Goal: Information Seeking & Learning: Understand process/instructions

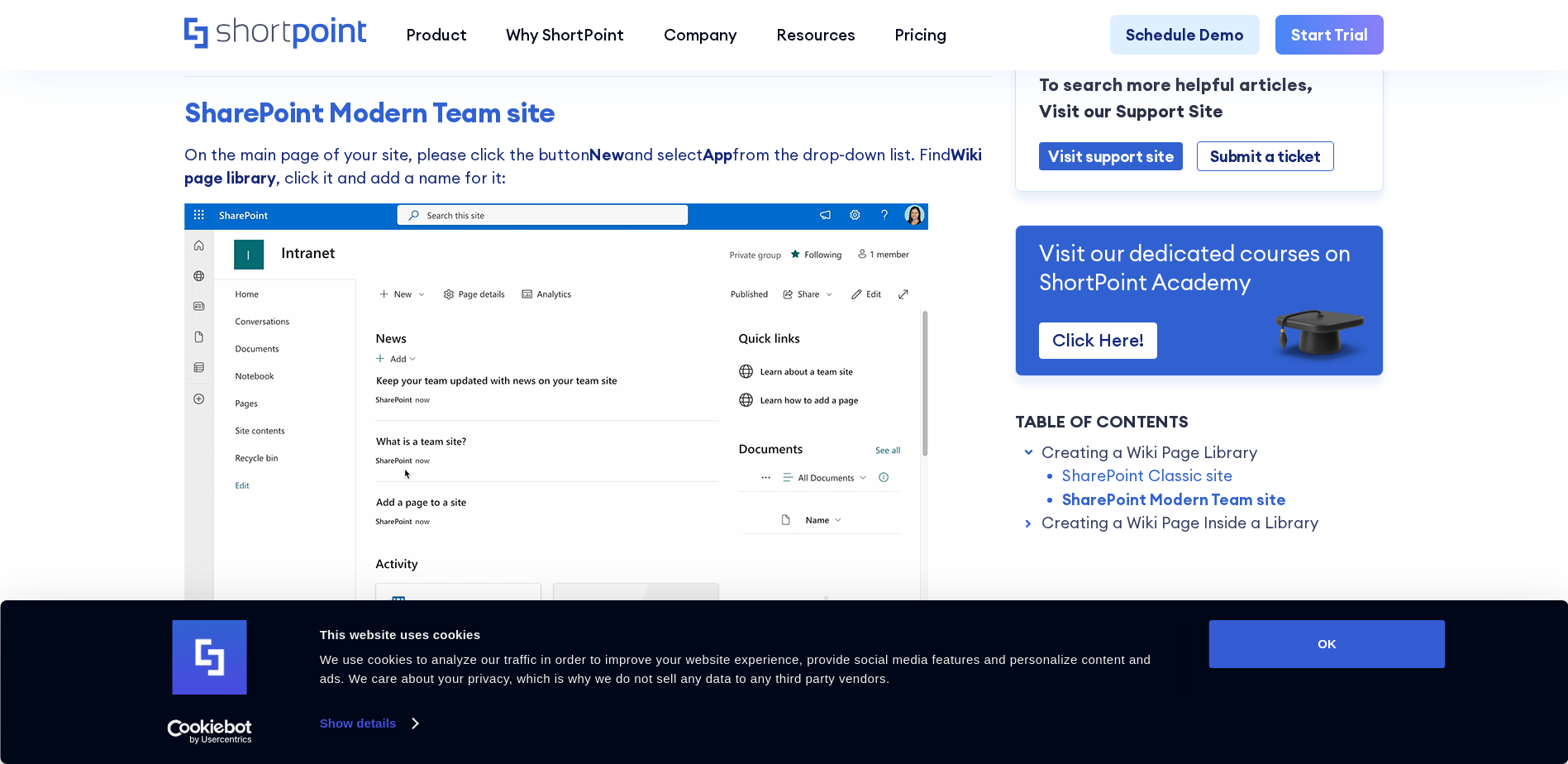
scroll to position [1404, 0]
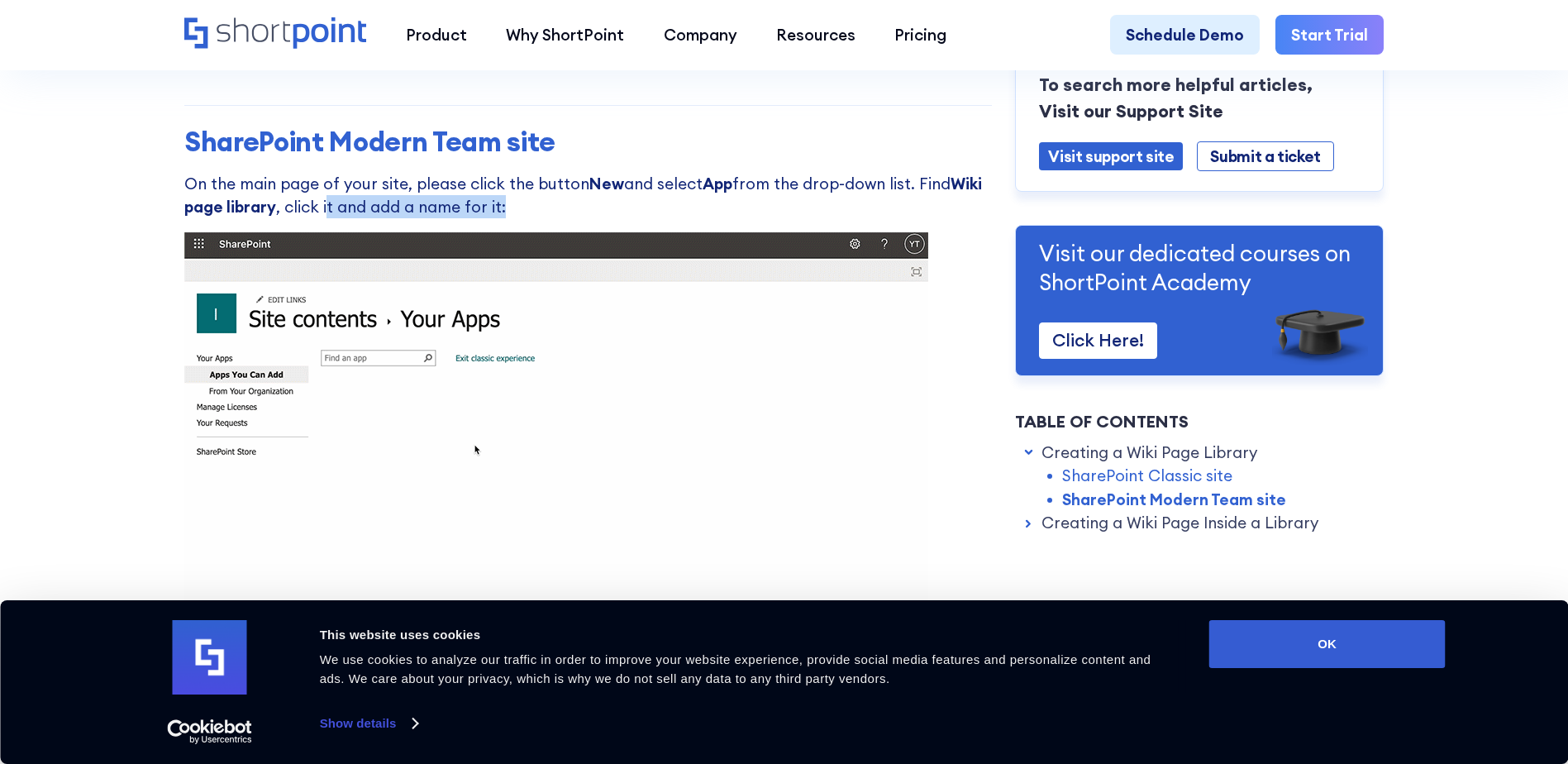
drag, startPoint x: 323, startPoint y: 207, endPoint x: 555, endPoint y: 213, distance: 232.1
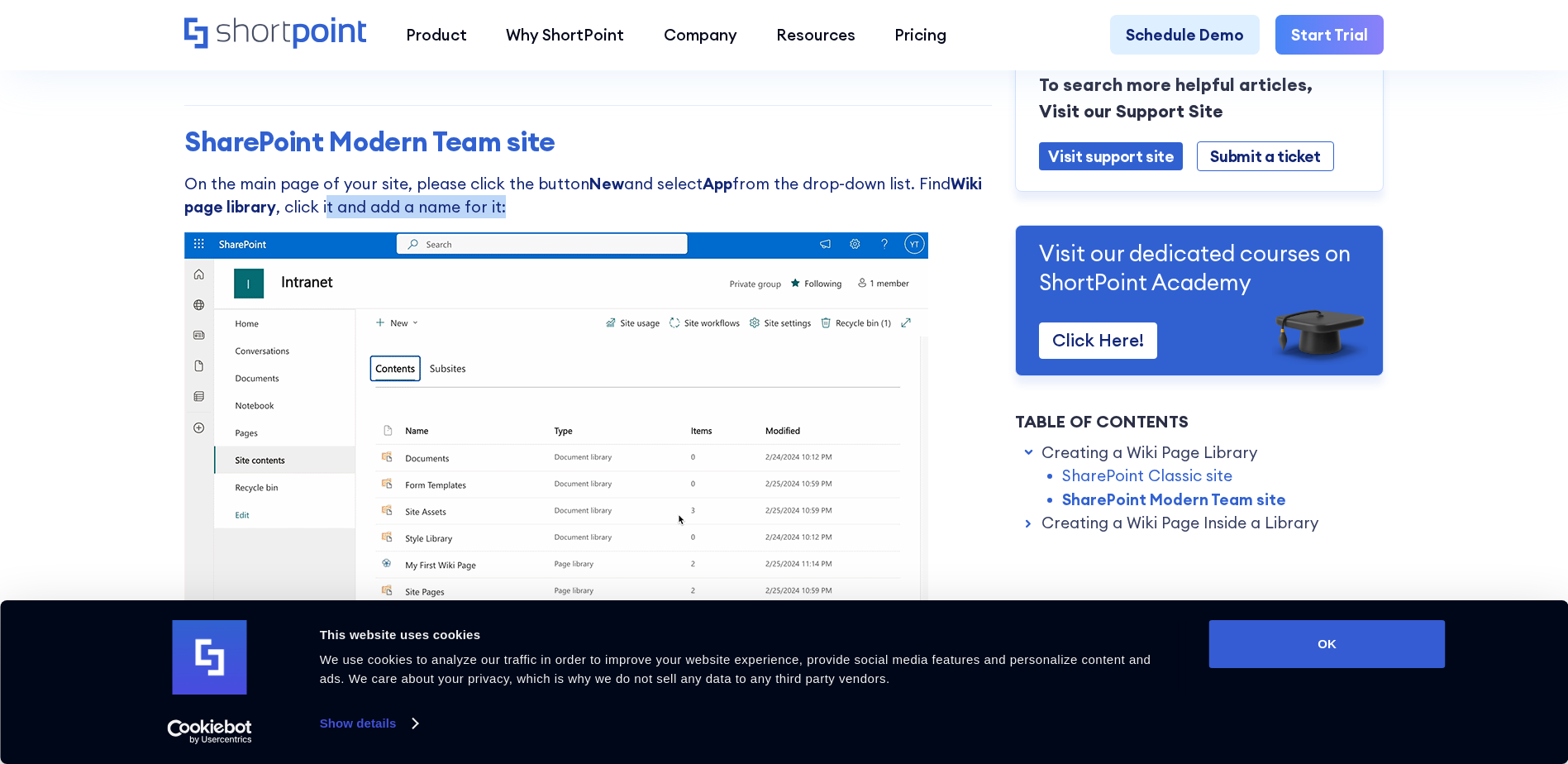
click at [555, 213] on p "On the main page of your site, please click the button New and select App from …" at bounding box center [588, 196] width 808 height 48
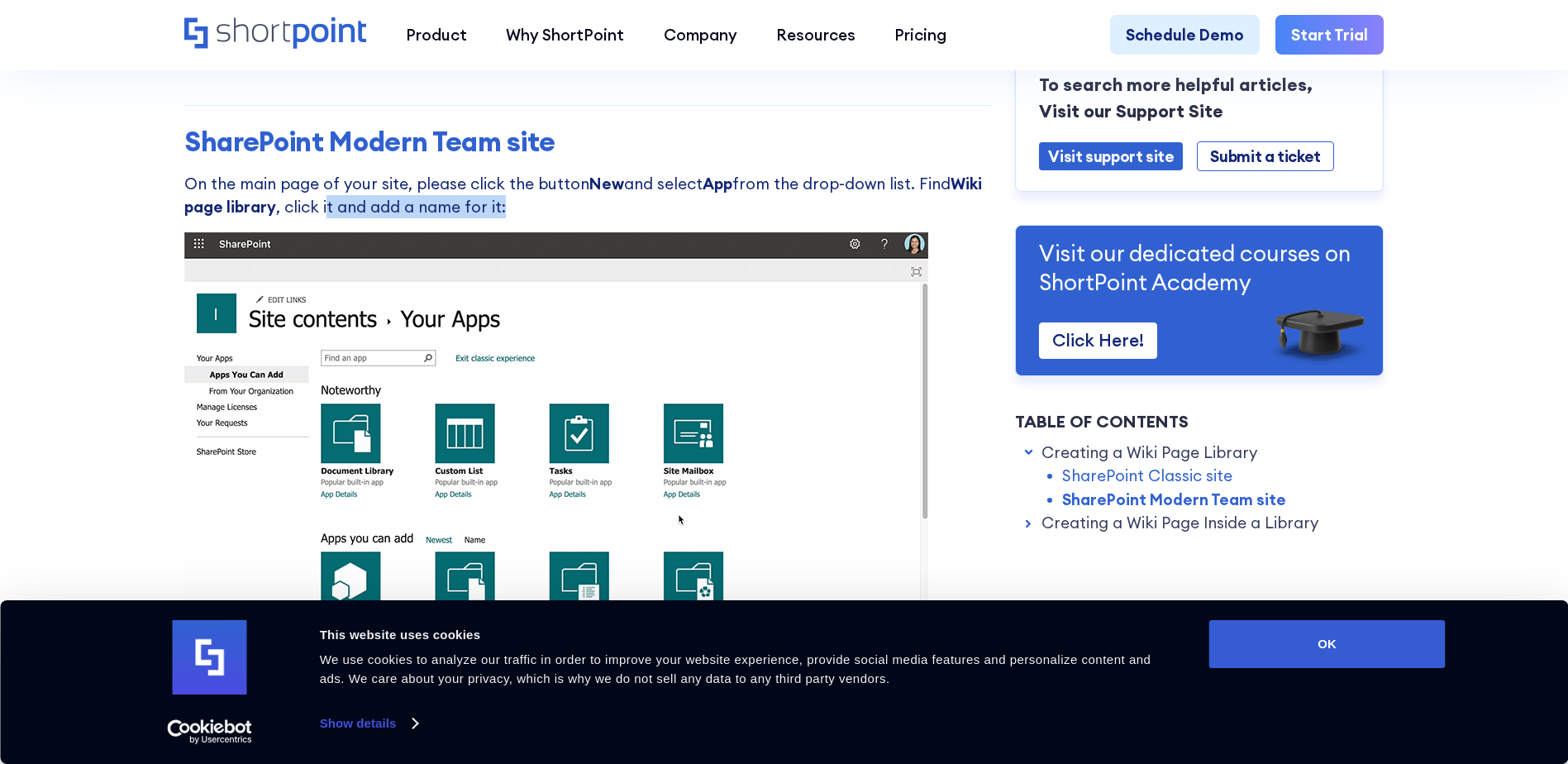
click at [555, 213] on p "On the main page of your site, please click the button New and select App from …" at bounding box center [588, 196] width 808 height 48
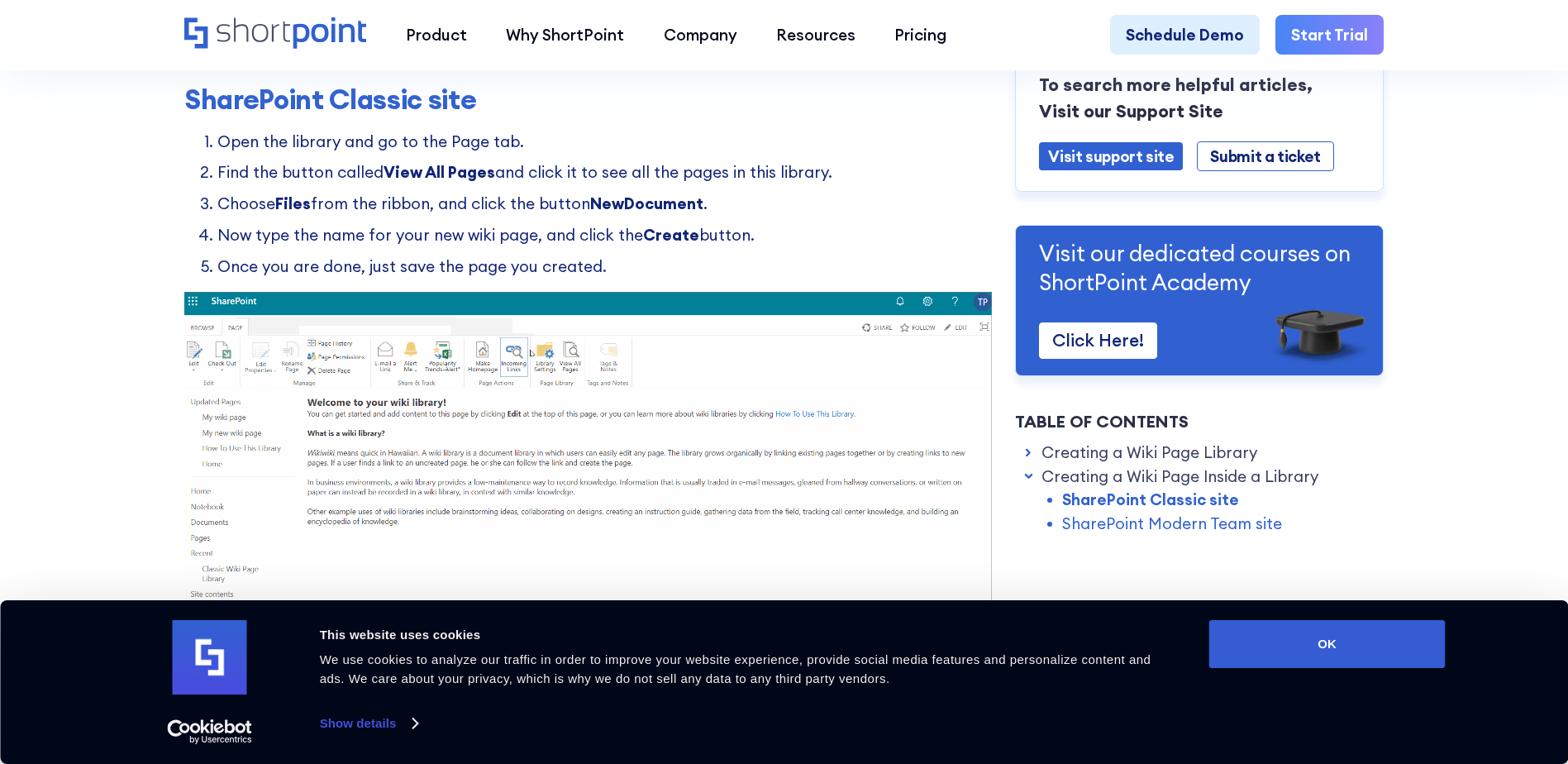
scroll to position [2066, 0]
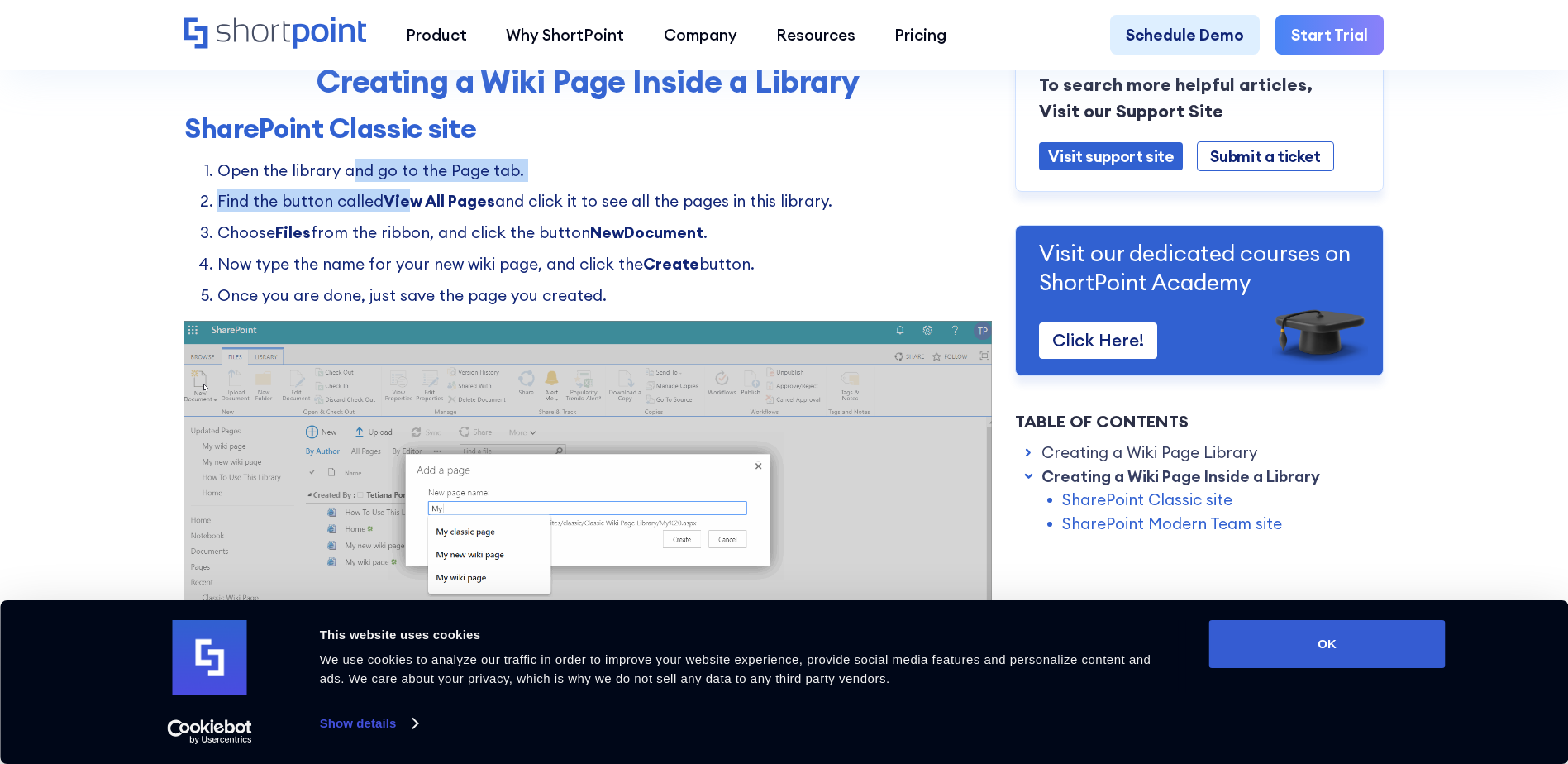
drag, startPoint x: 346, startPoint y: 176, endPoint x: 408, endPoint y: 212, distance: 71.7
click at [408, 212] on ol "Open the library and go to the Page tab. Find the button called View All Pages …" at bounding box center [588, 233] width 808 height 149
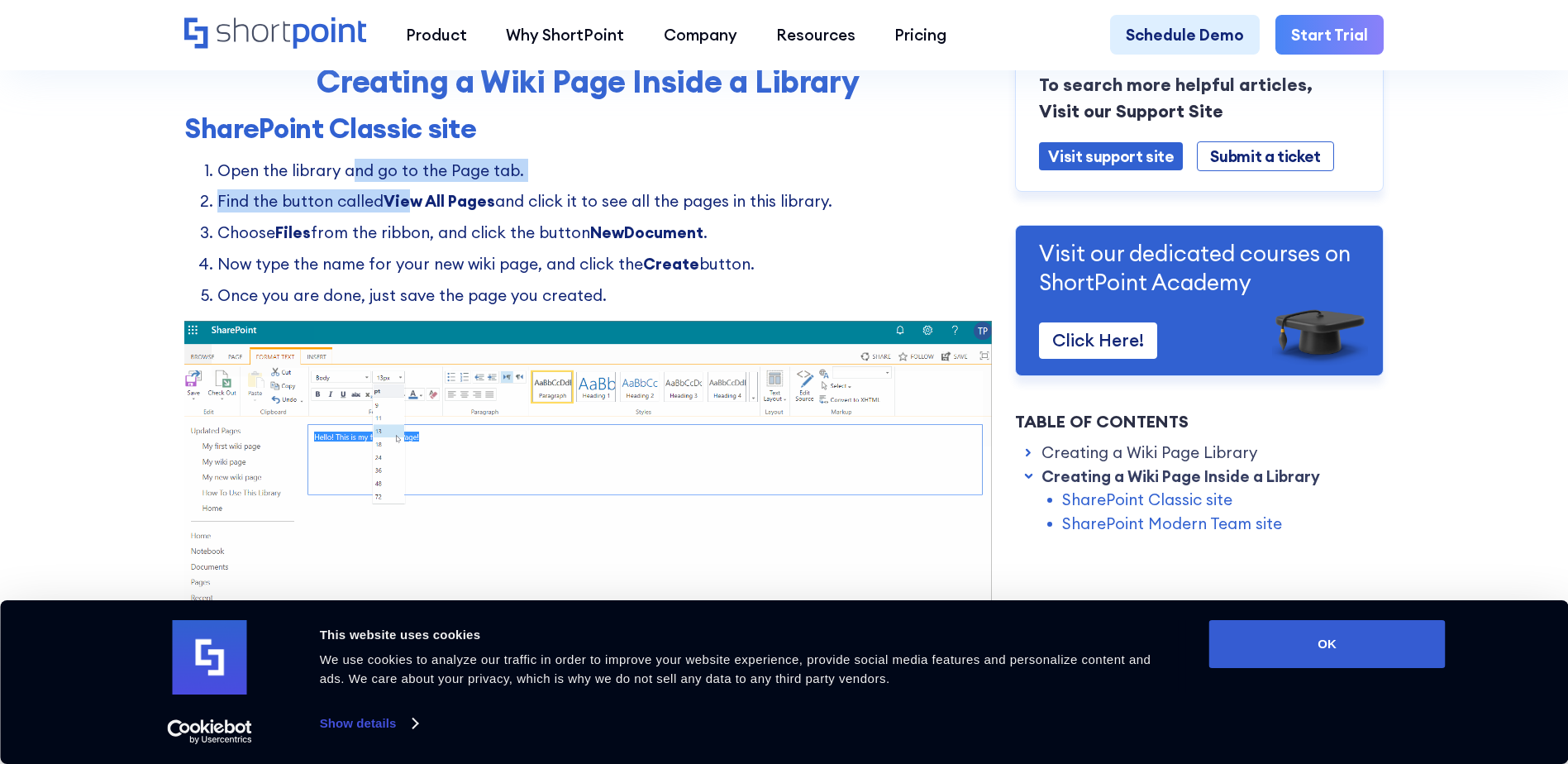
click at [409, 211] on strong "View All Pages" at bounding box center [439, 201] width 111 height 20
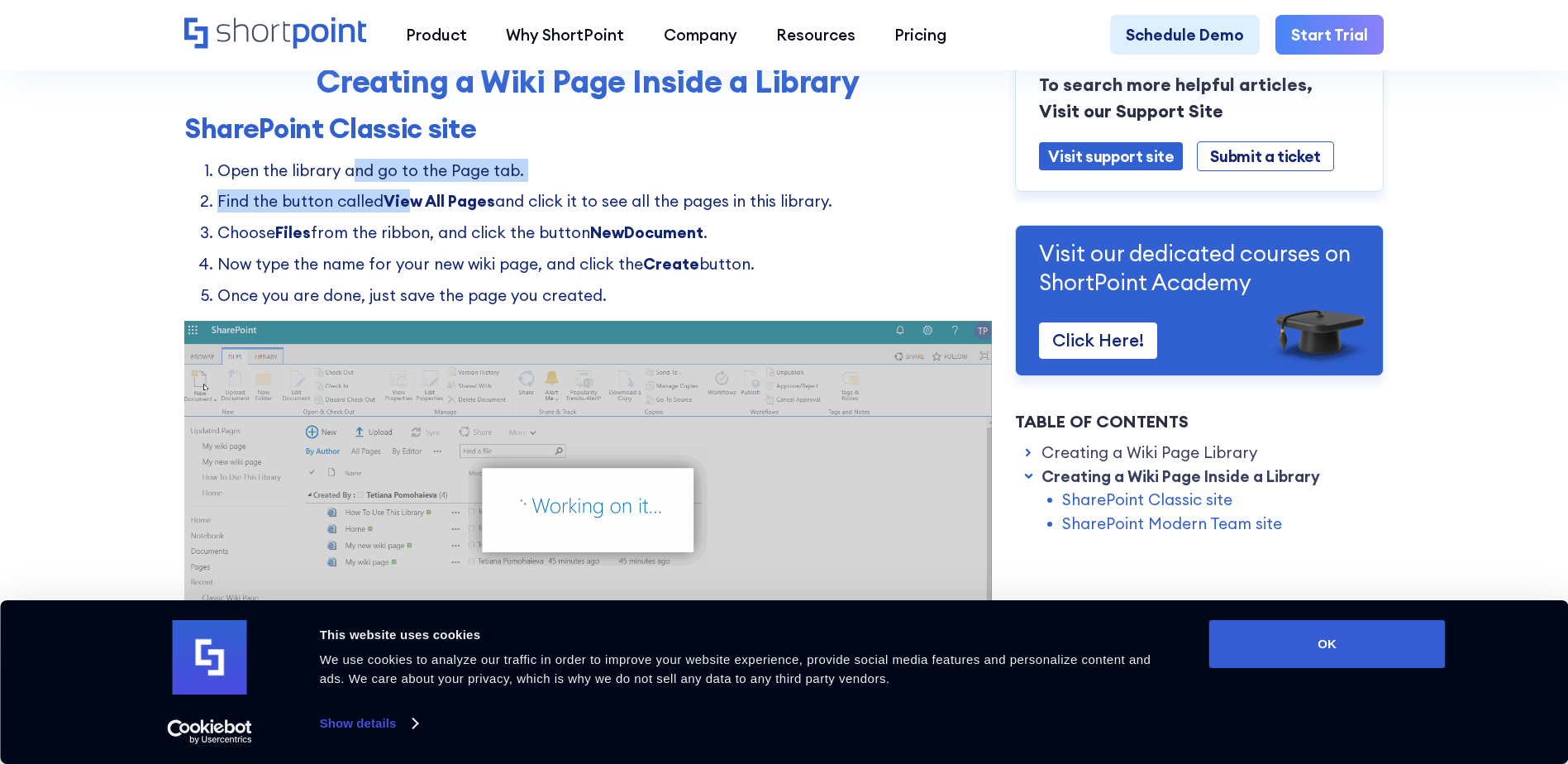
click at [409, 211] on strong "View All Pages" at bounding box center [439, 201] width 111 height 20
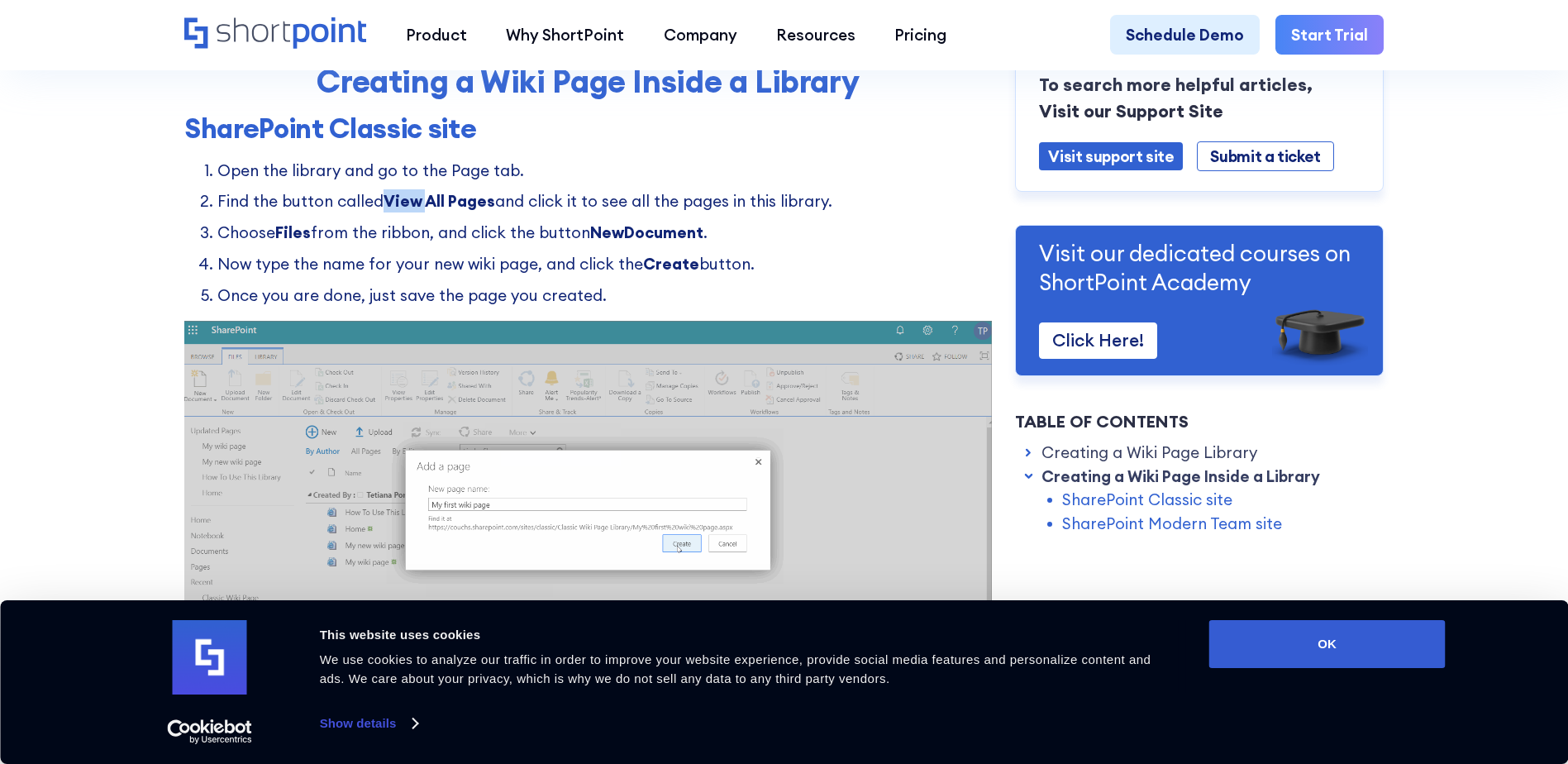
click at [409, 211] on strong "View All Pages" at bounding box center [439, 201] width 111 height 20
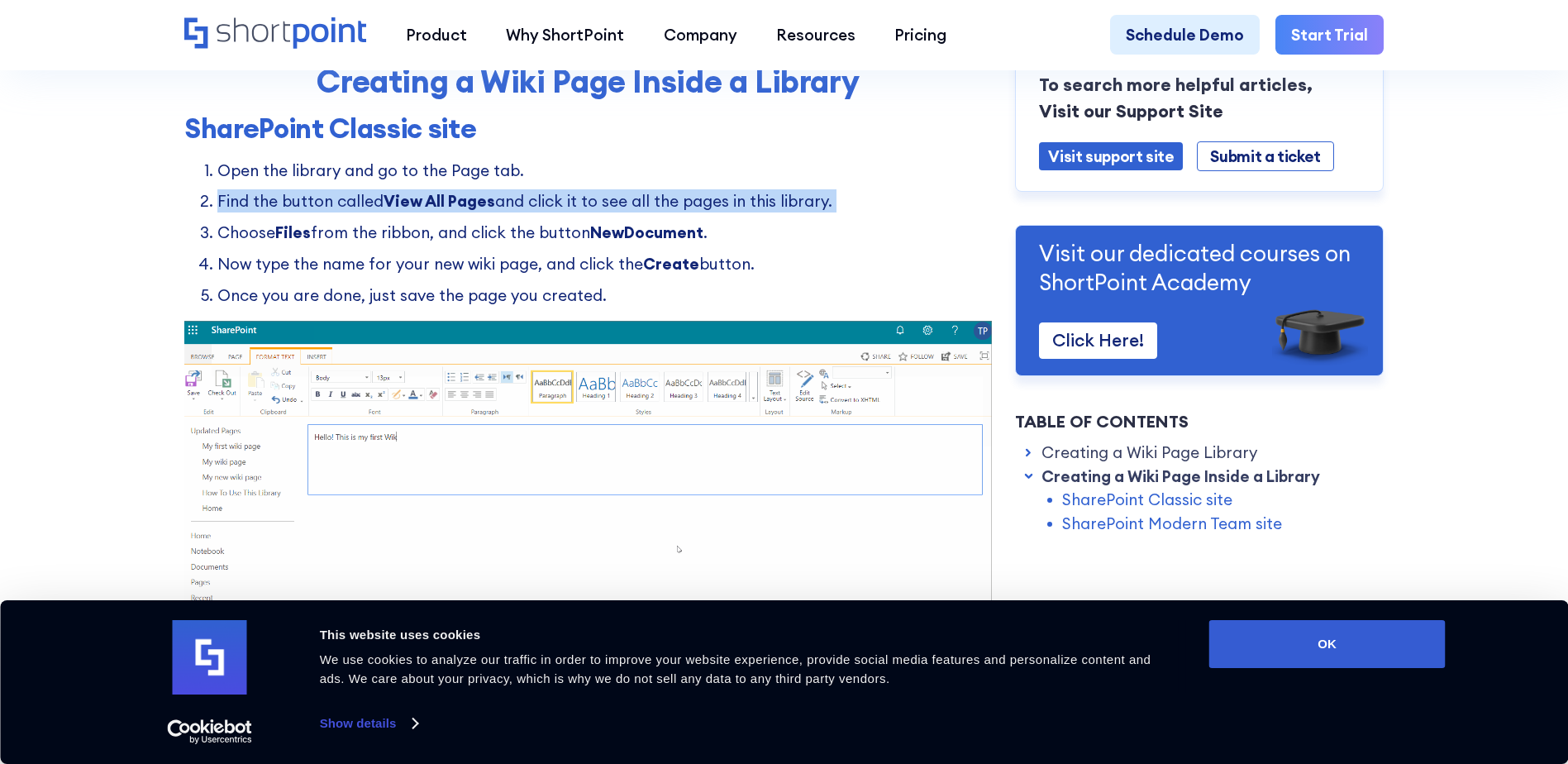
click at [409, 211] on strong "View All Pages" at bounding box center [439, 201] width 111 height 20
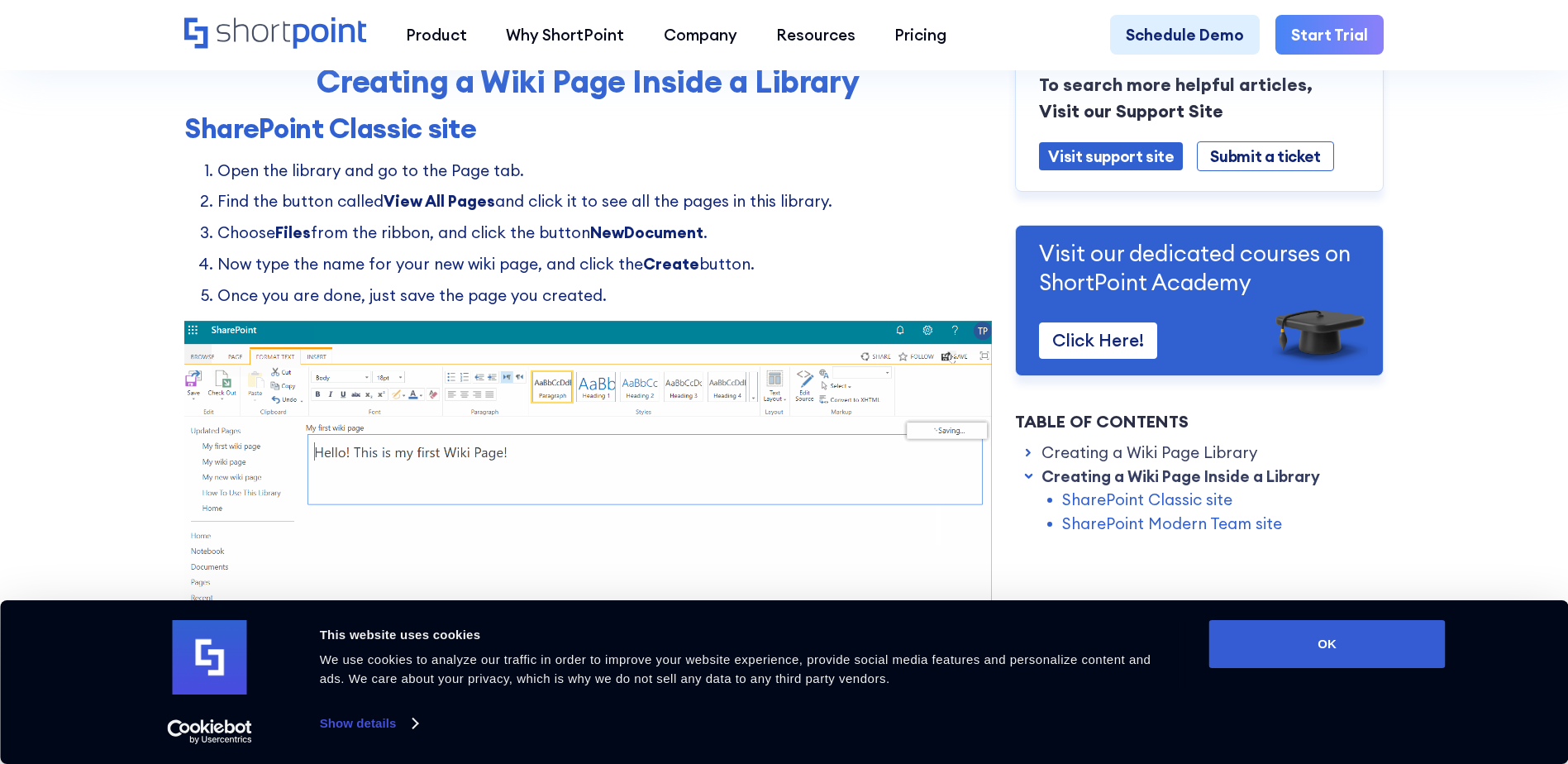
drag, startPoint x: 409, startPoint y: 220, endPoint x: 368, endPoint y: 226, distance: 41.4
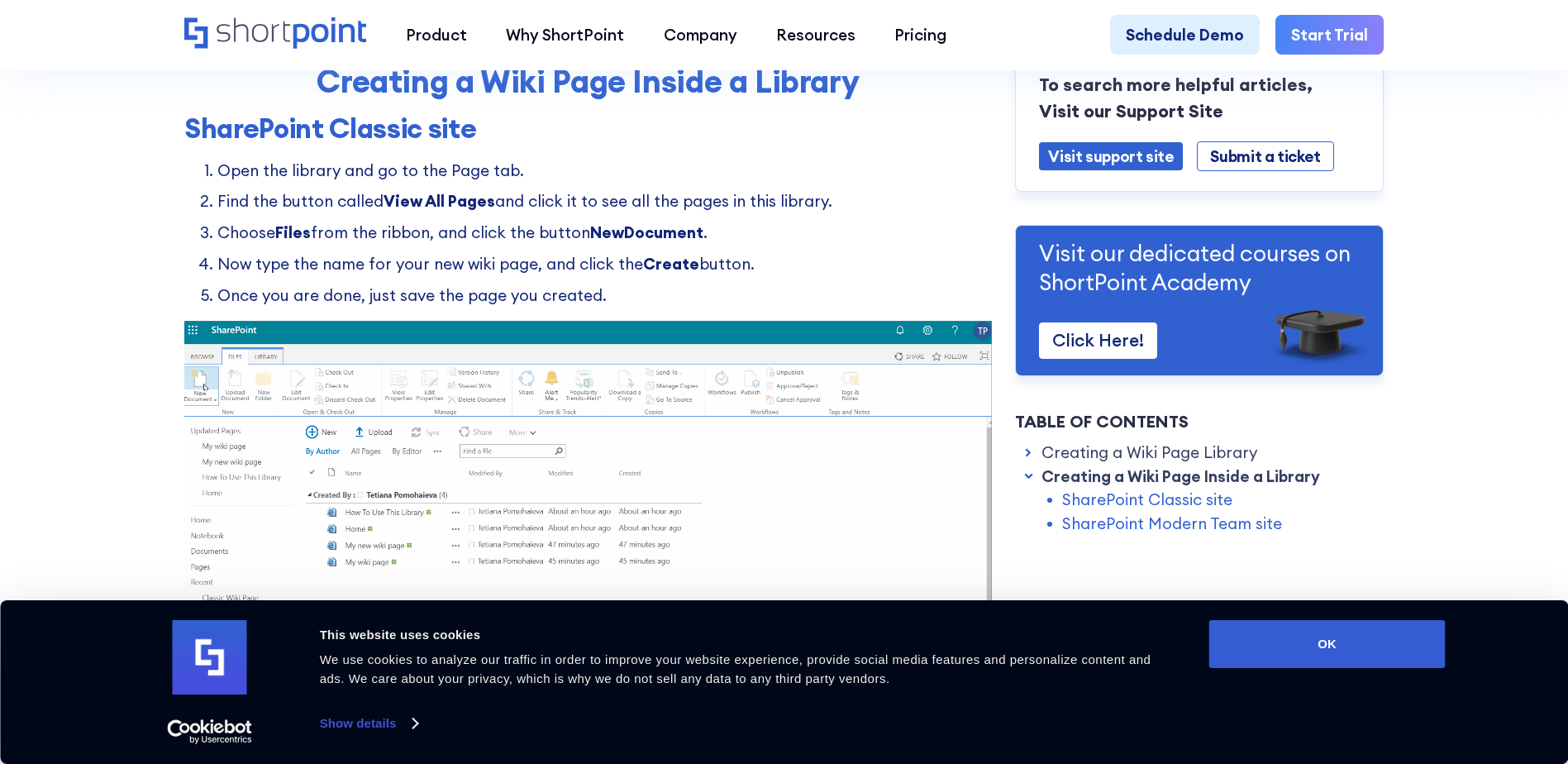
click at [368, 226] on ol "Open the library and go to the Page tab. Find the button called View All Pages …" at bounding box center [588, 233] width 808 height 149
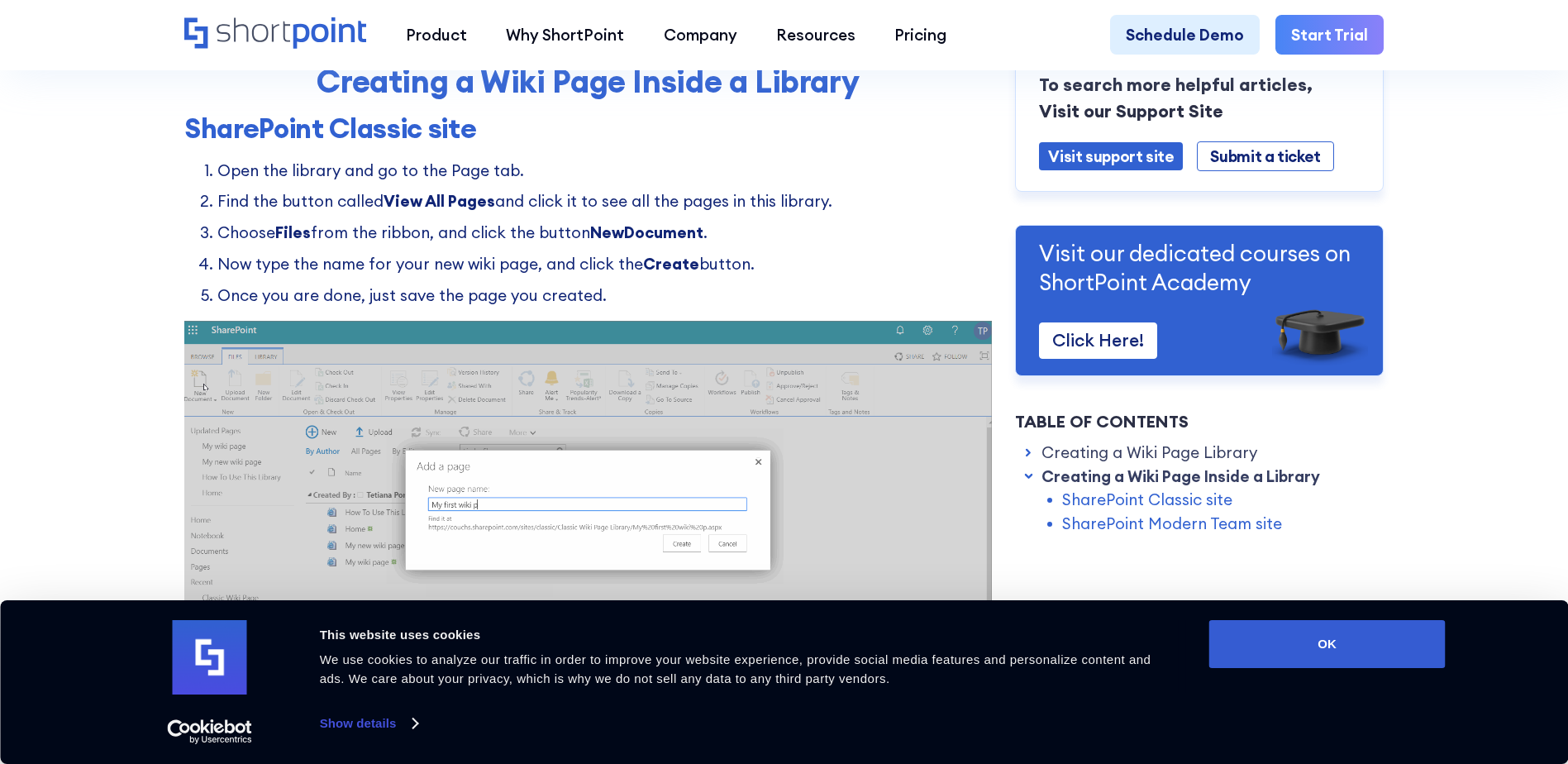
click at [377, 268] on li "Now type the name for your new wiki page, and click the Create button." at bounding box center [604, 263] width 774 height 23
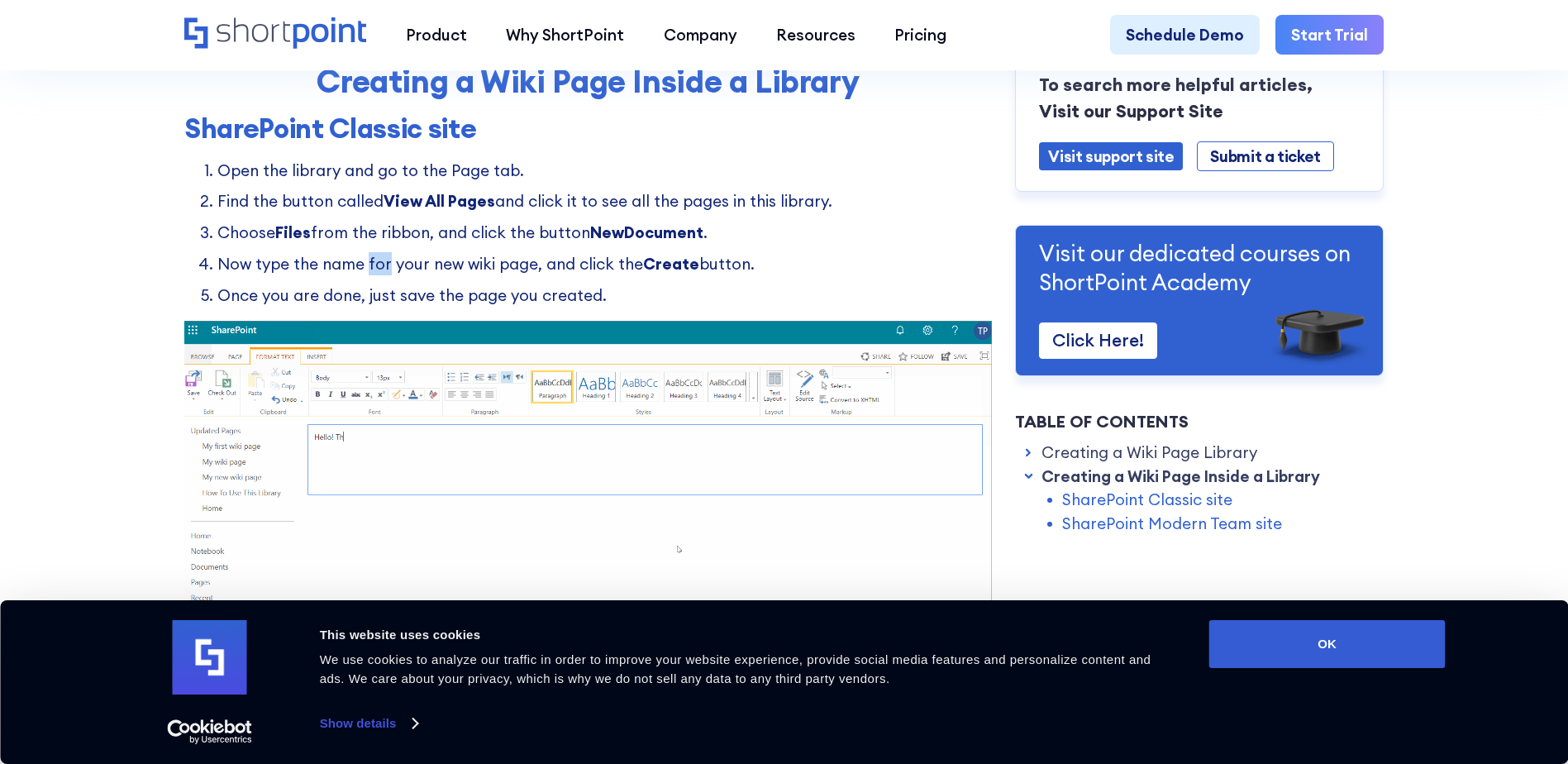
click at [377, 271] on li "Now type the name for your new wiki page, and click the Create button." at bounding box center [604, 263] width 774 height 23
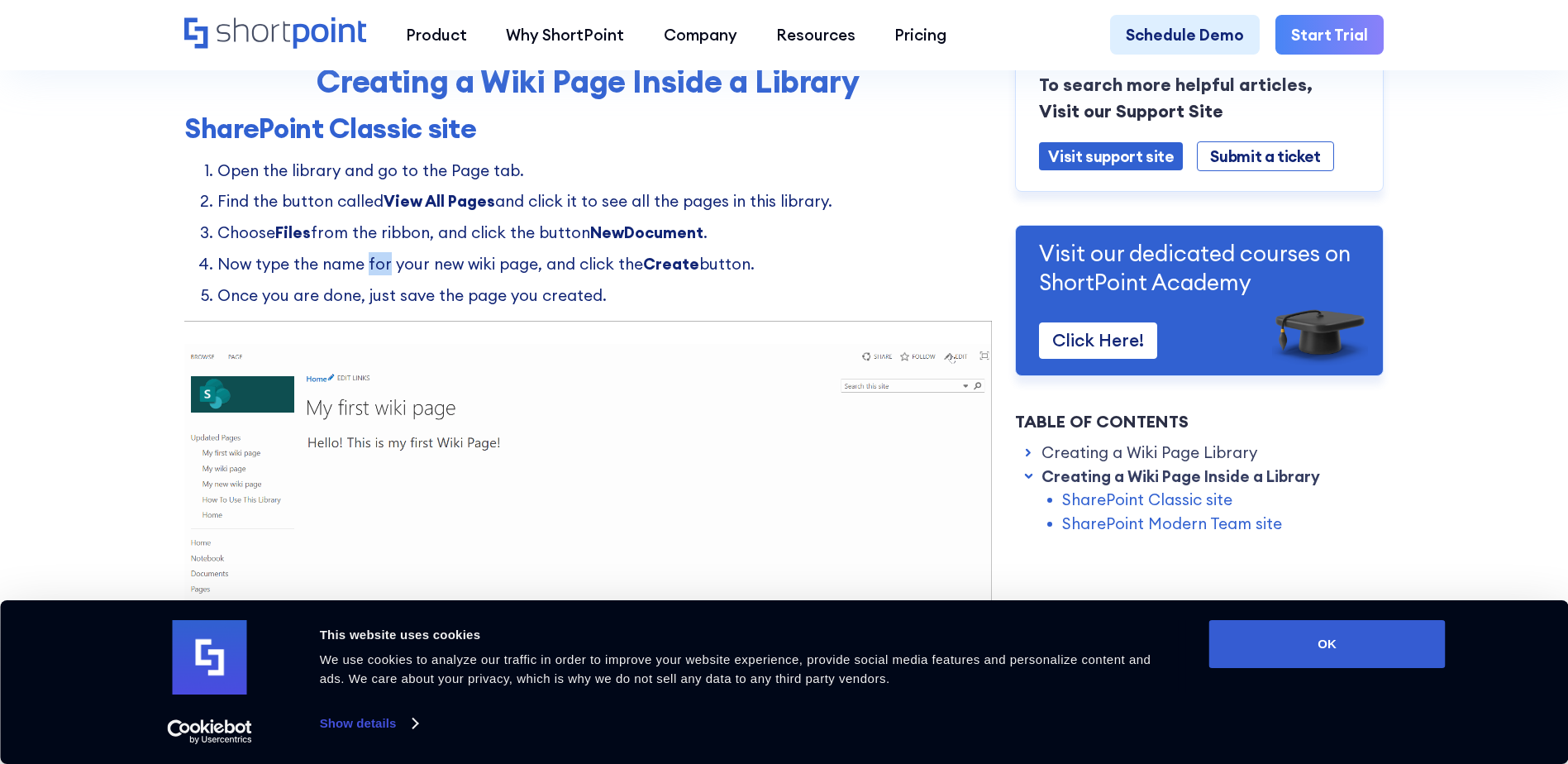
click at [377, 275] on li "Now type the name for your new wiki page, and click the Create button." at bounding box center [604, 263] width 774 height 23
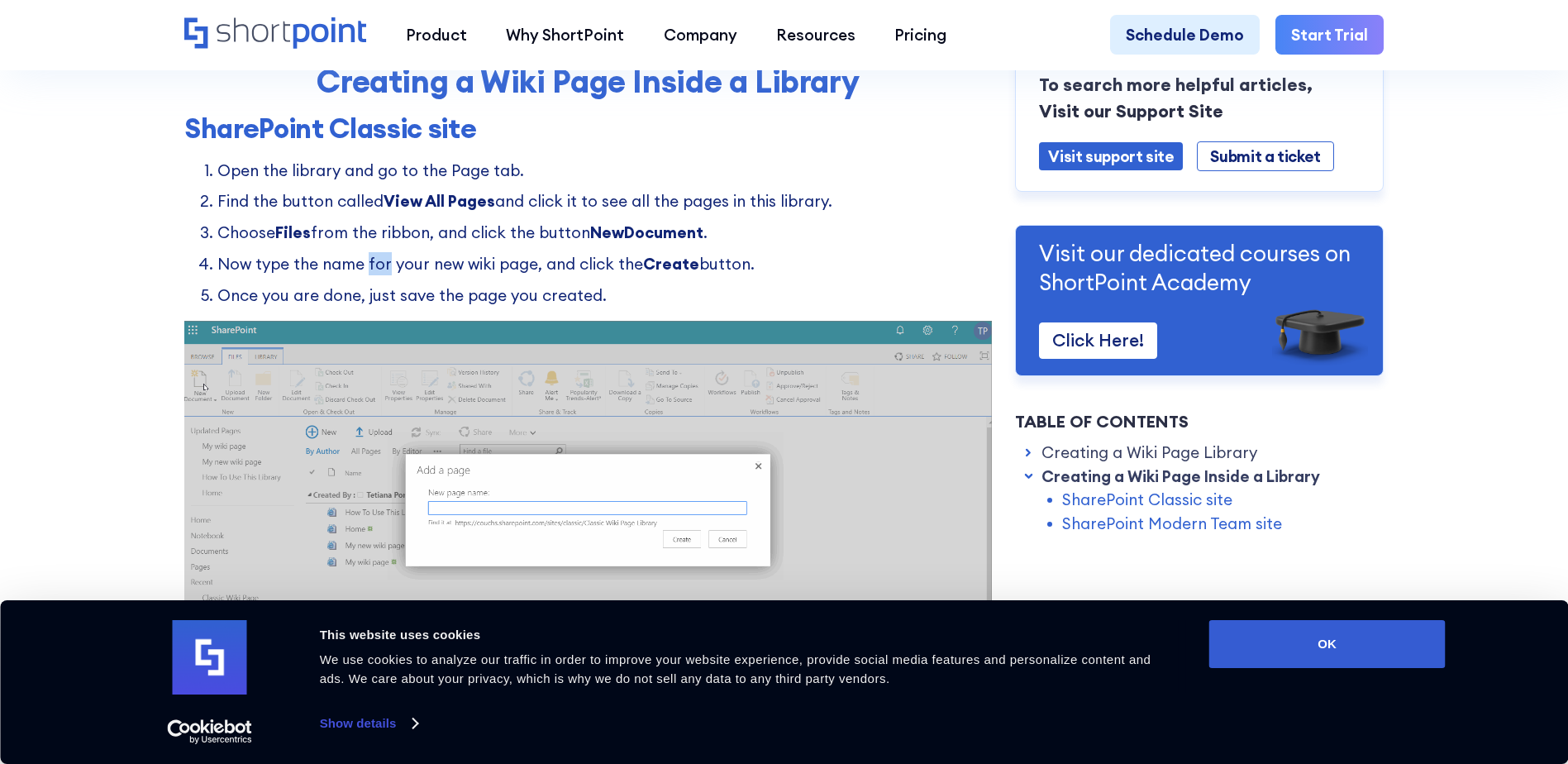
click at [371, 275] on li "Now type the name for your new wiki page, and click the Create button." at bounding box center [604, 263] width 774 height 23
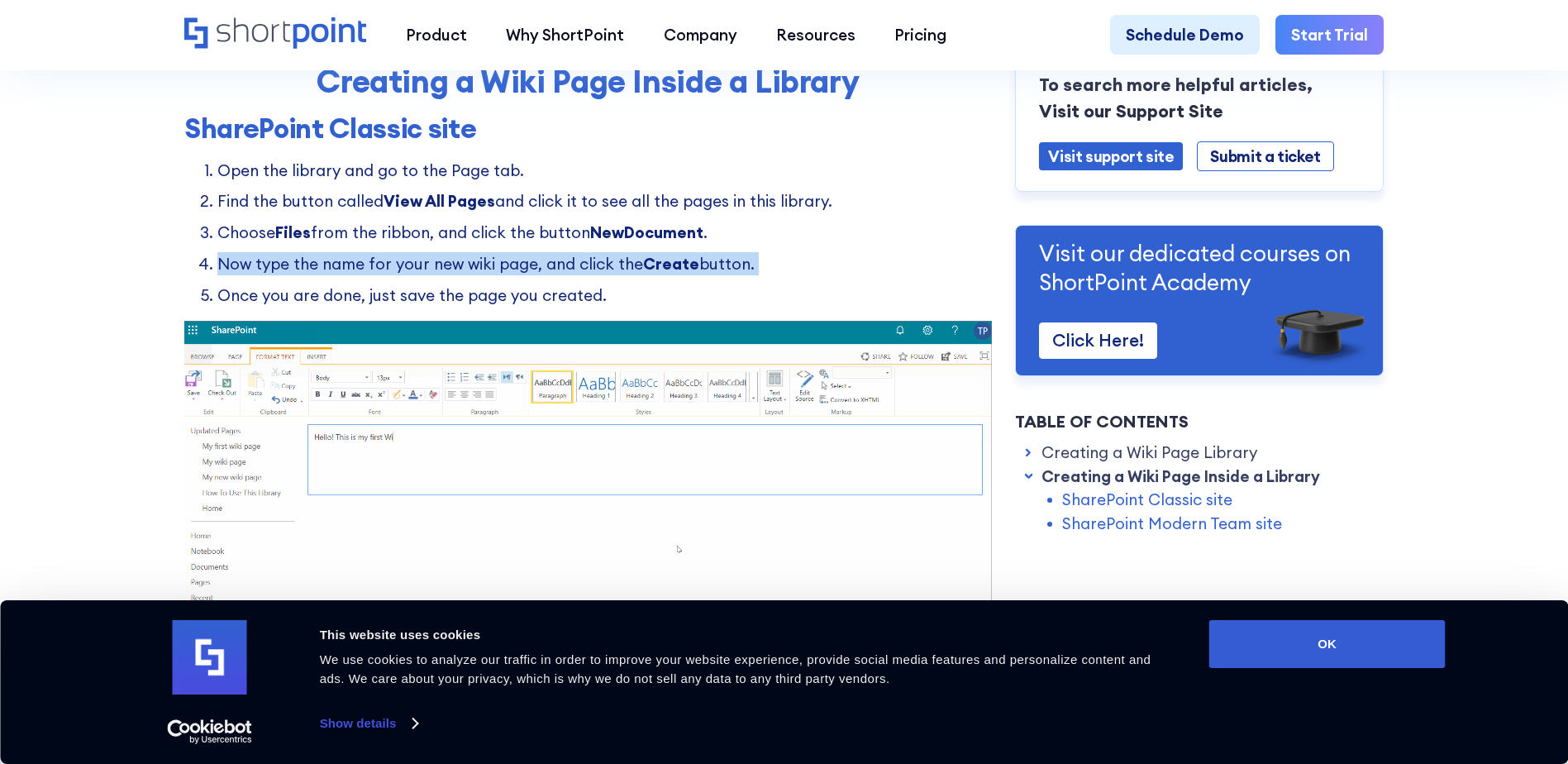
click at [371, 275] on li "Now type the name for your new wiki page, and click the Create button." at bounding box center [604, 263] width 774 height 23
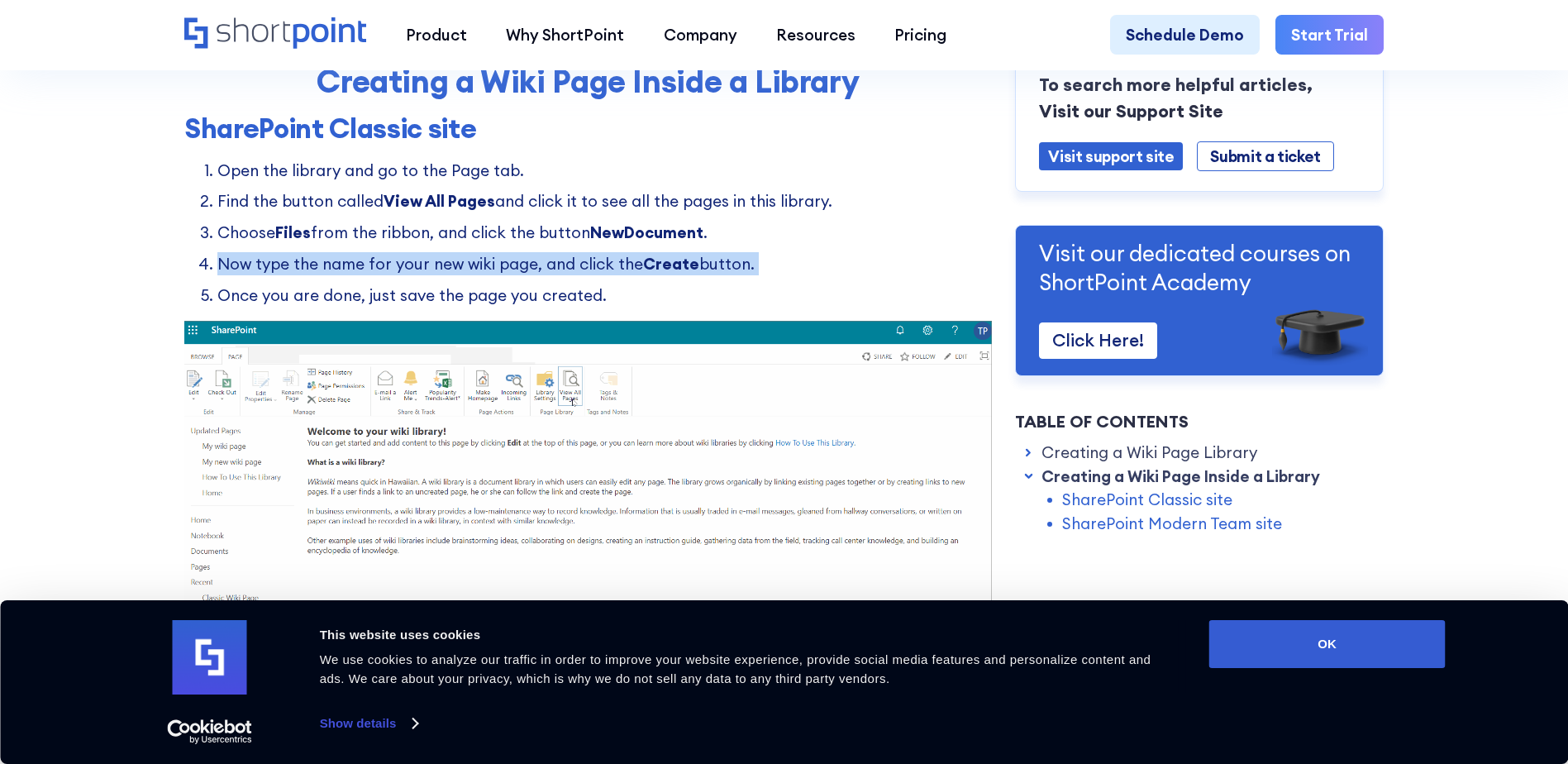
click at [371, 275] on li "Now type the name for your new wiki page, and click the Create button." at bounding box center [604, 263] width 774 height 23
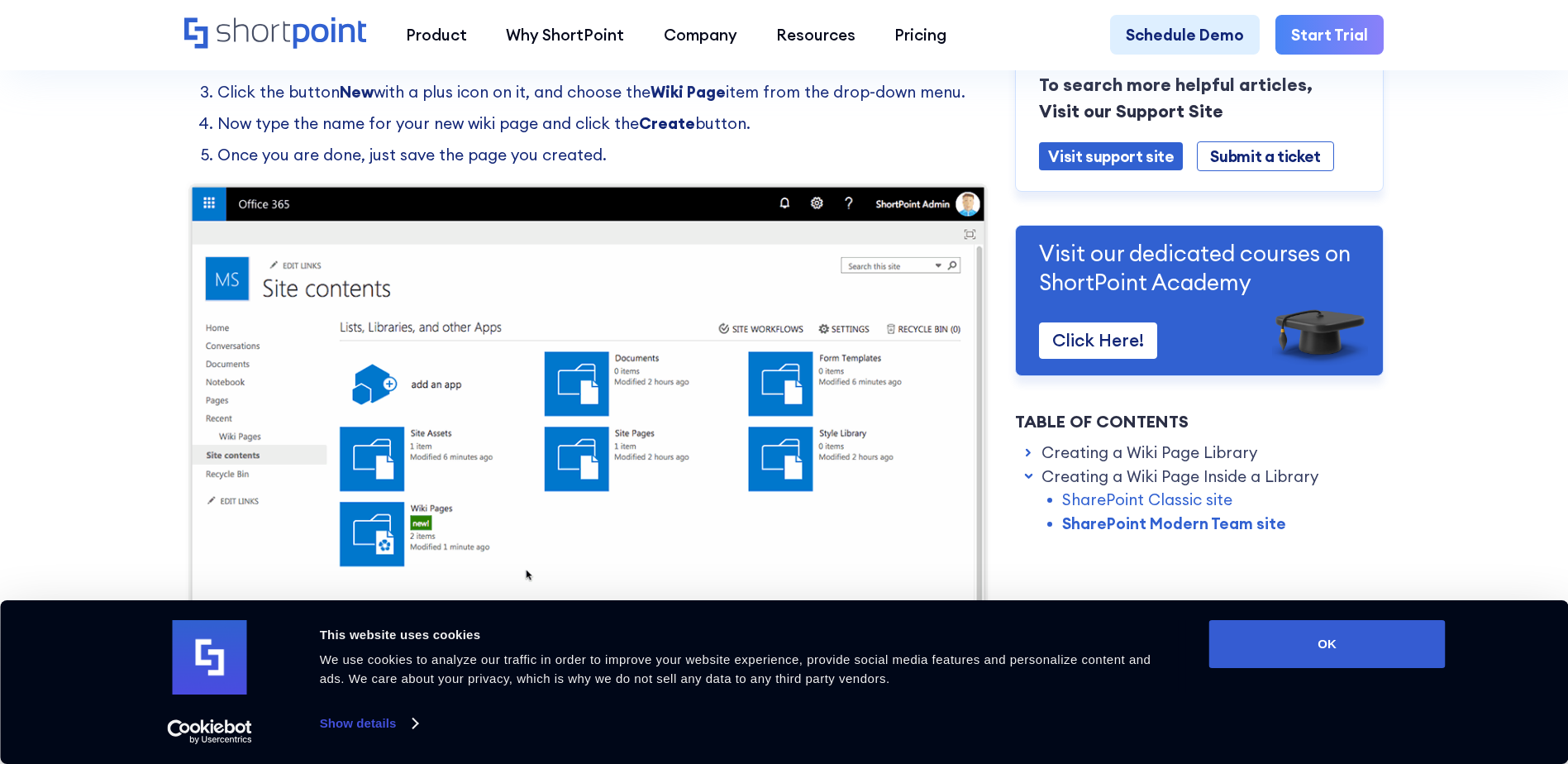
scroll to position [3223, 0]
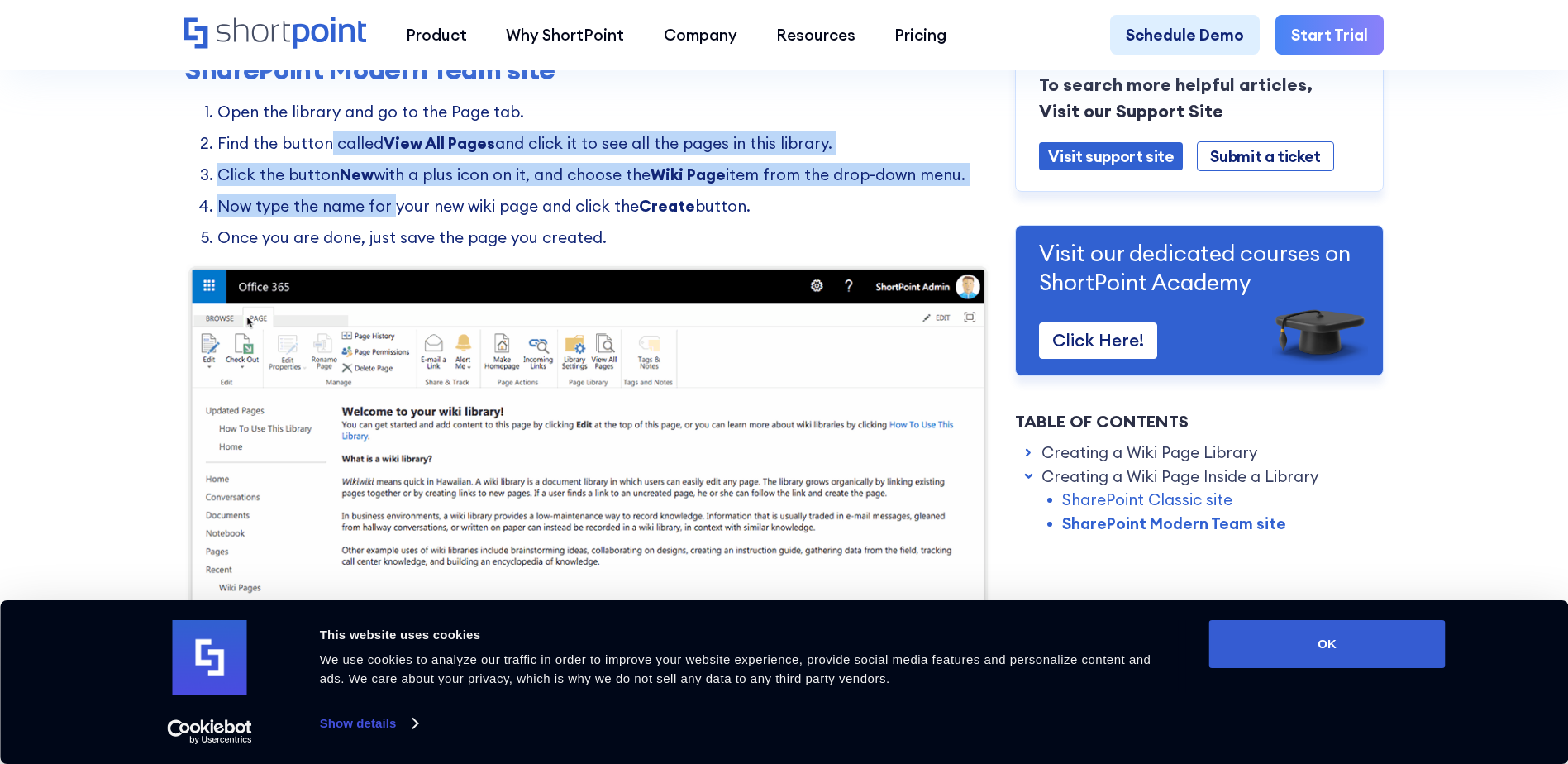
drag, startPoint x: 325, startPoint y: 169, endPoint x: 384, endPoint y: 211, distance: 72.4
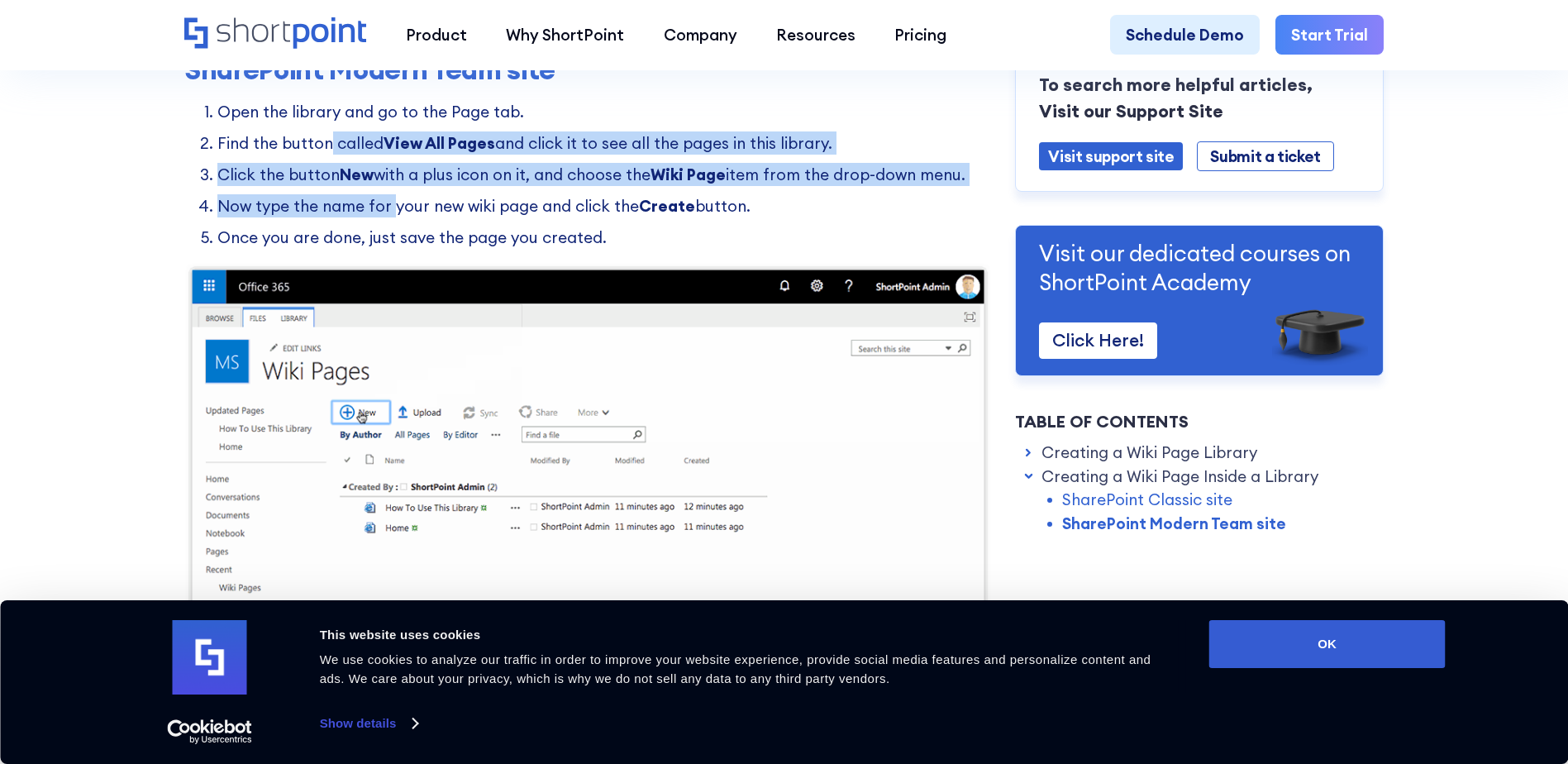
click at [384, 211] on ol "Open the library and go to the Page tab. Find the button called View All Pages …" at bounding box center [588, 174] width 808 height 149
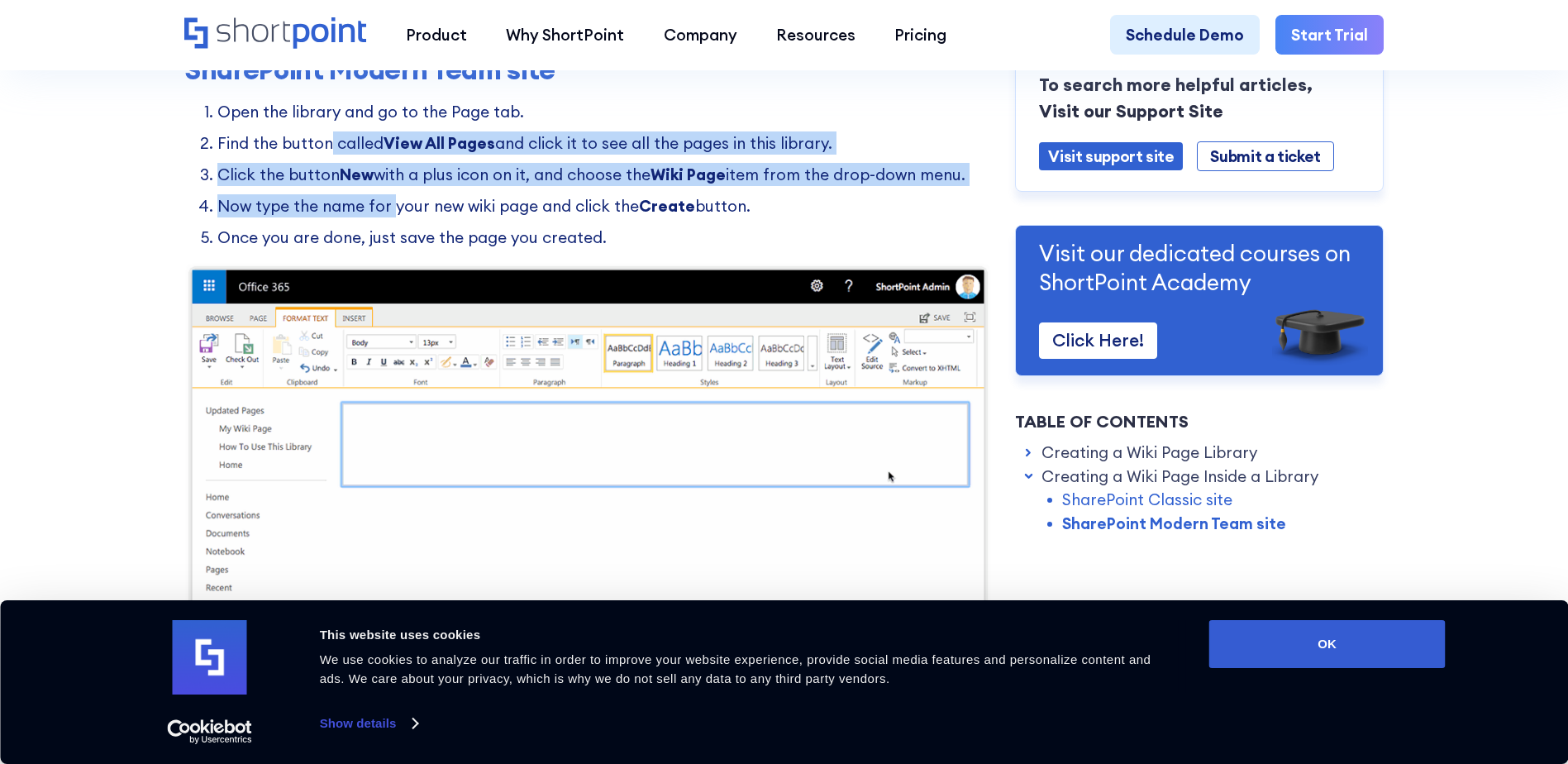
click at [384, 212] on ol "Open the library and go to the Page tab. Find the button called View All Pages …" at bounding box center [588, 174] width 808 height 149
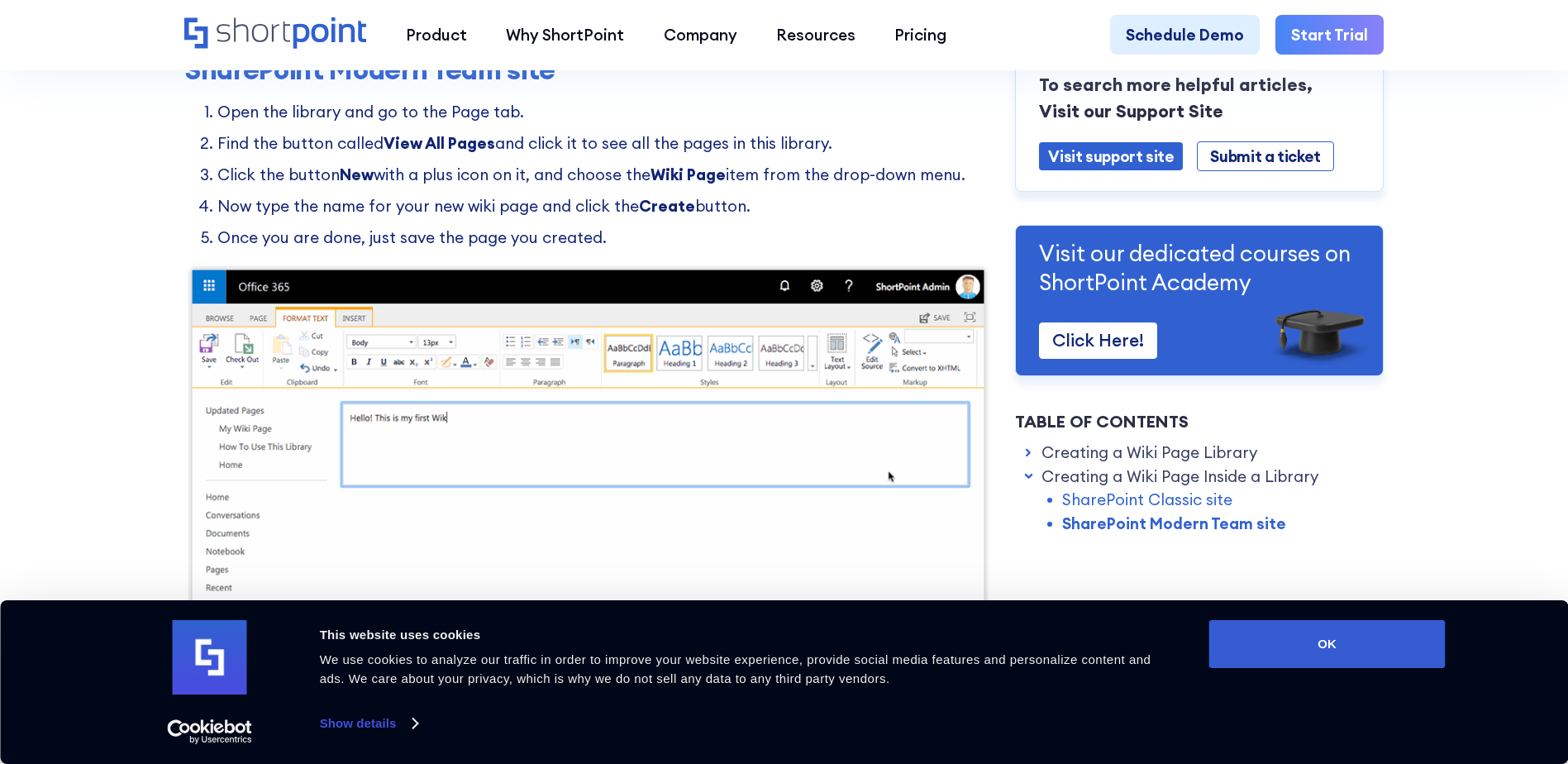
click at [363, 184] on strong "New" at bounding box center [356, 174] width 34 height 20
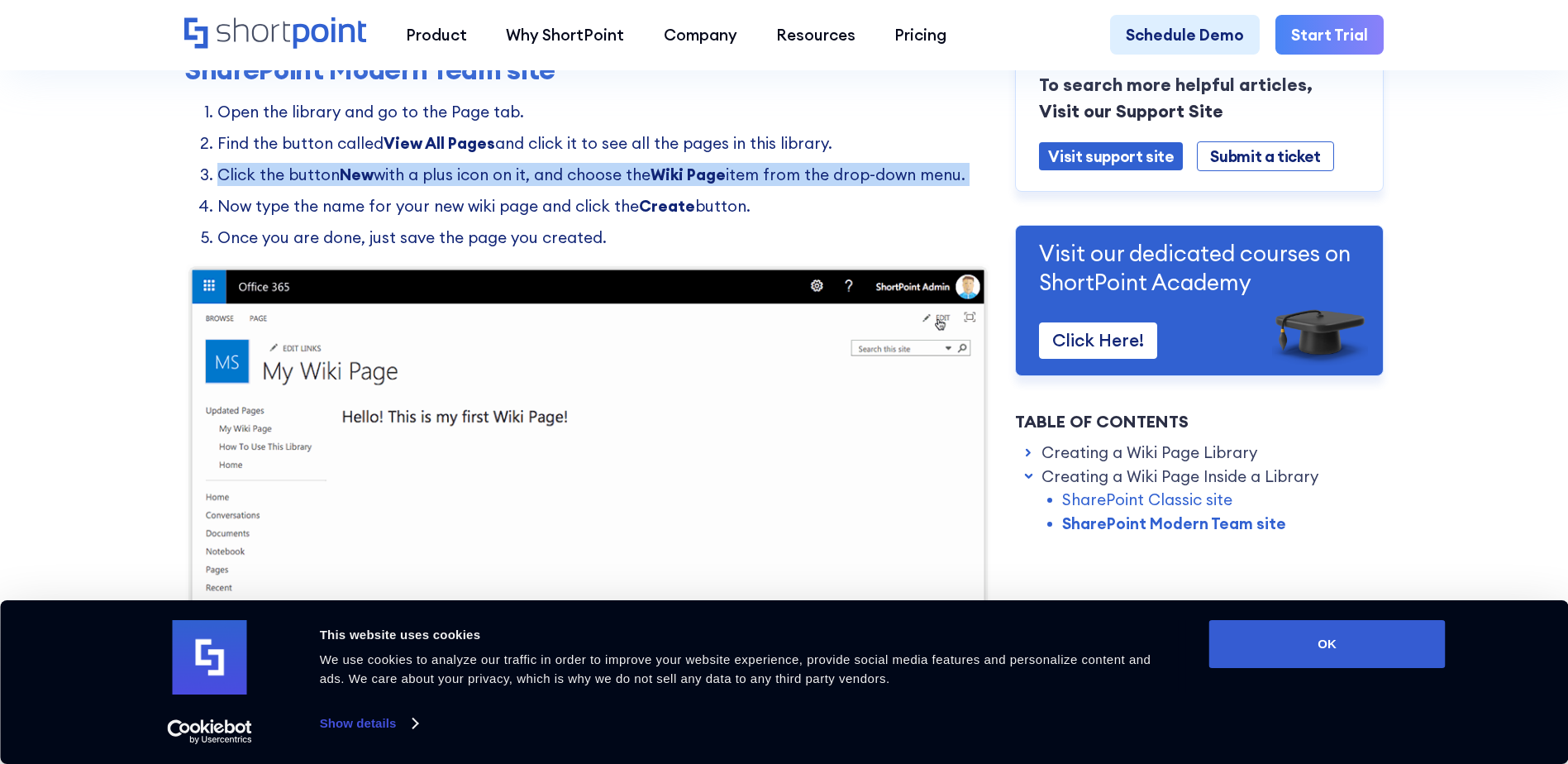
click at [363, 184] on strong "New" at bounding box center [356, 174] width 34 height 20
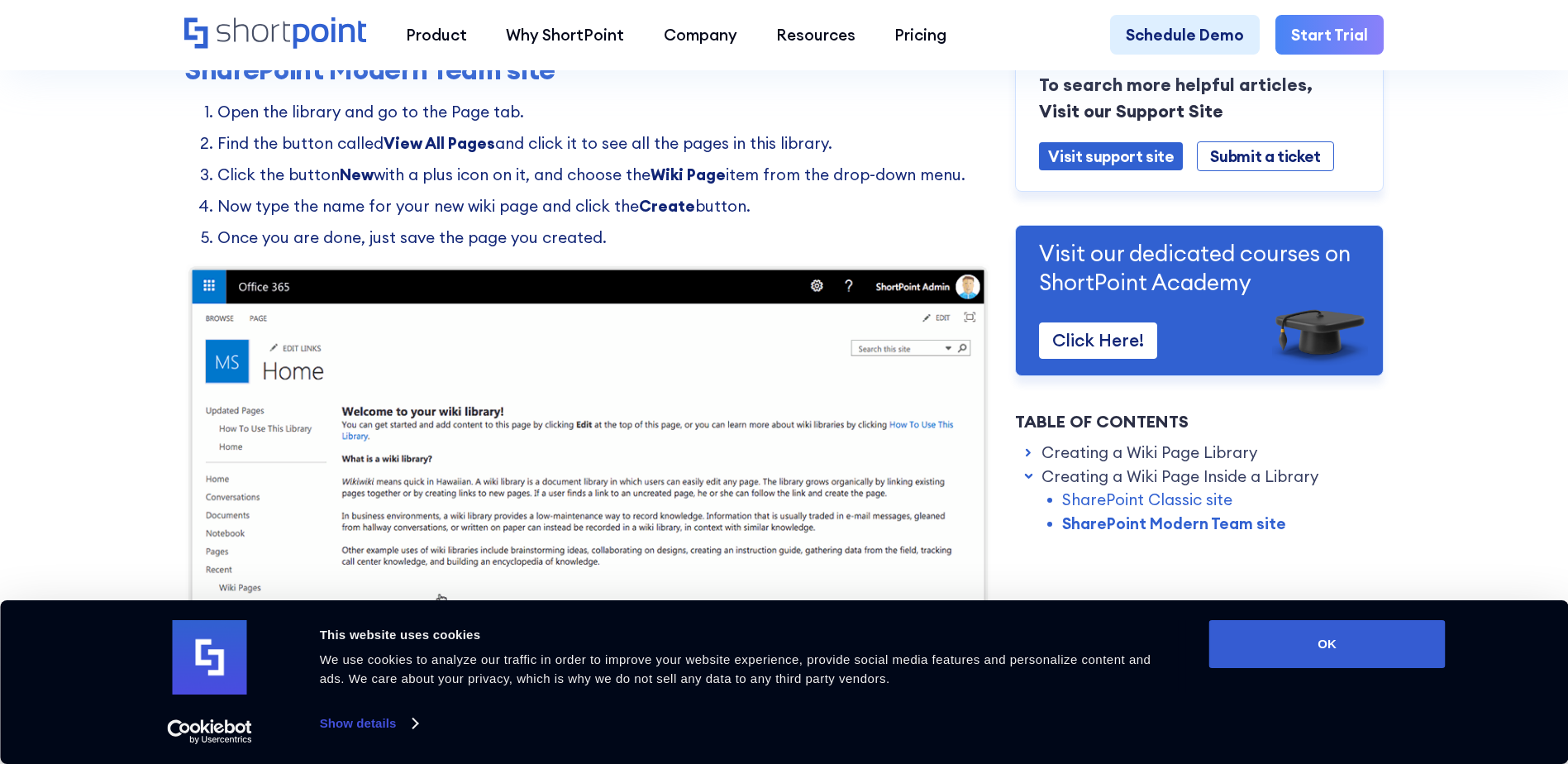
drag, startPoint x: 363, startPoint y: 202, endPoint x: 354, endPoint y: 211, distance: 12.7
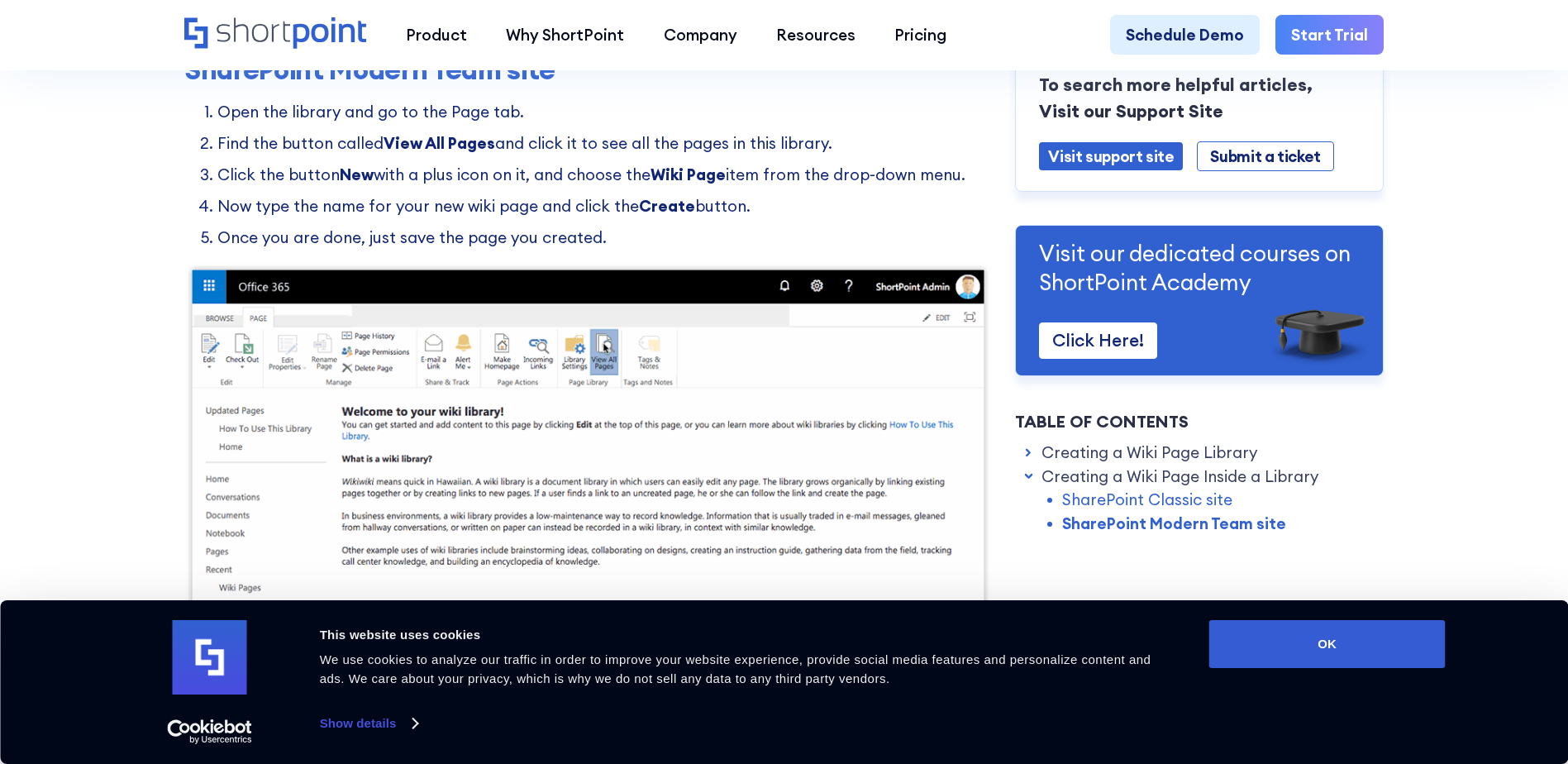
click at [354, 211] on ol "Open the library and go to the Page tab. Find the button called View All Pages …" at bounding box center [588, 174] width 808 height 149
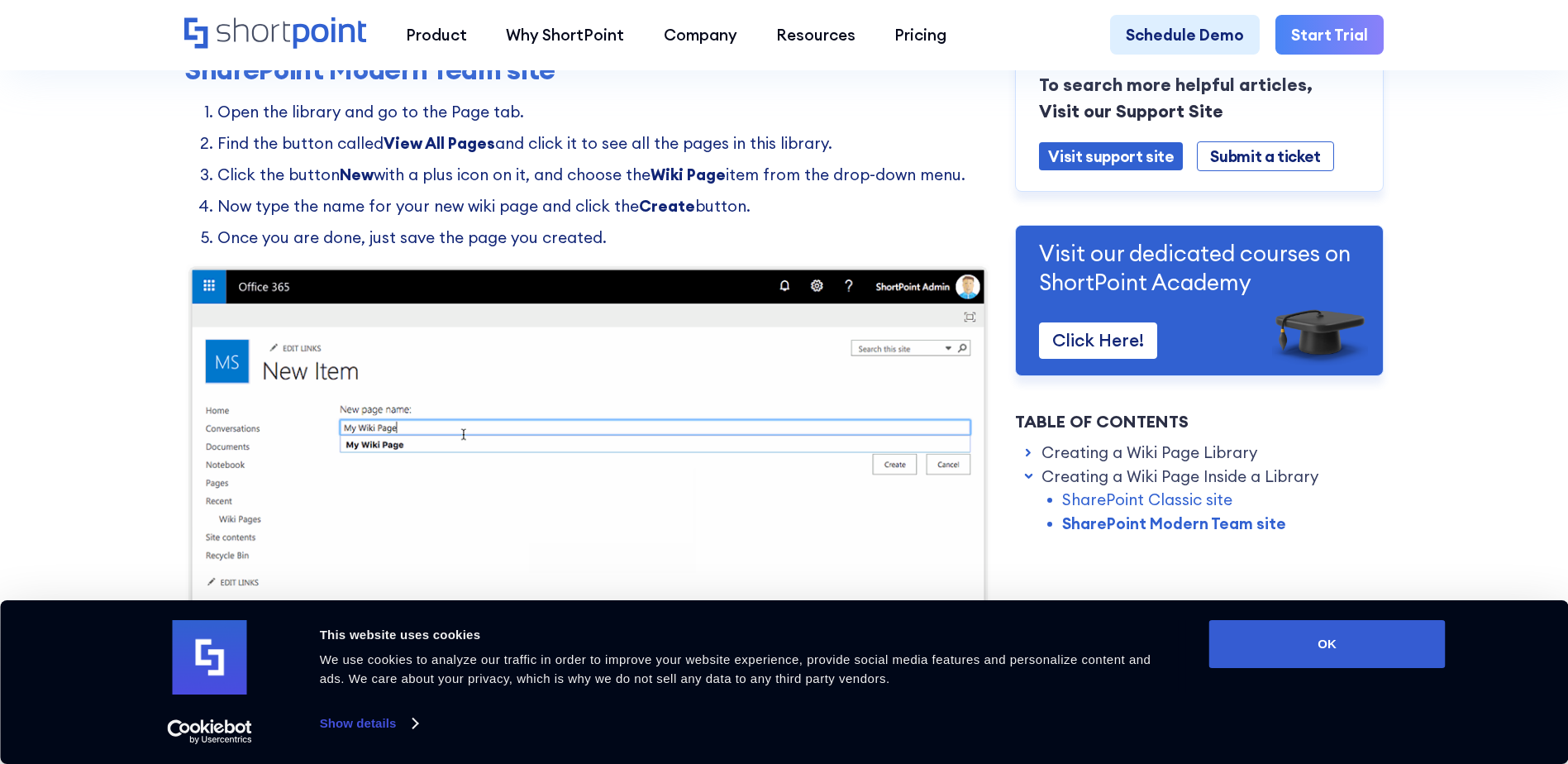
click at [353, 218] on li "Now type the name for your new wiki page and click the Create button." at bounding box center [604, 205] width 774 height 23
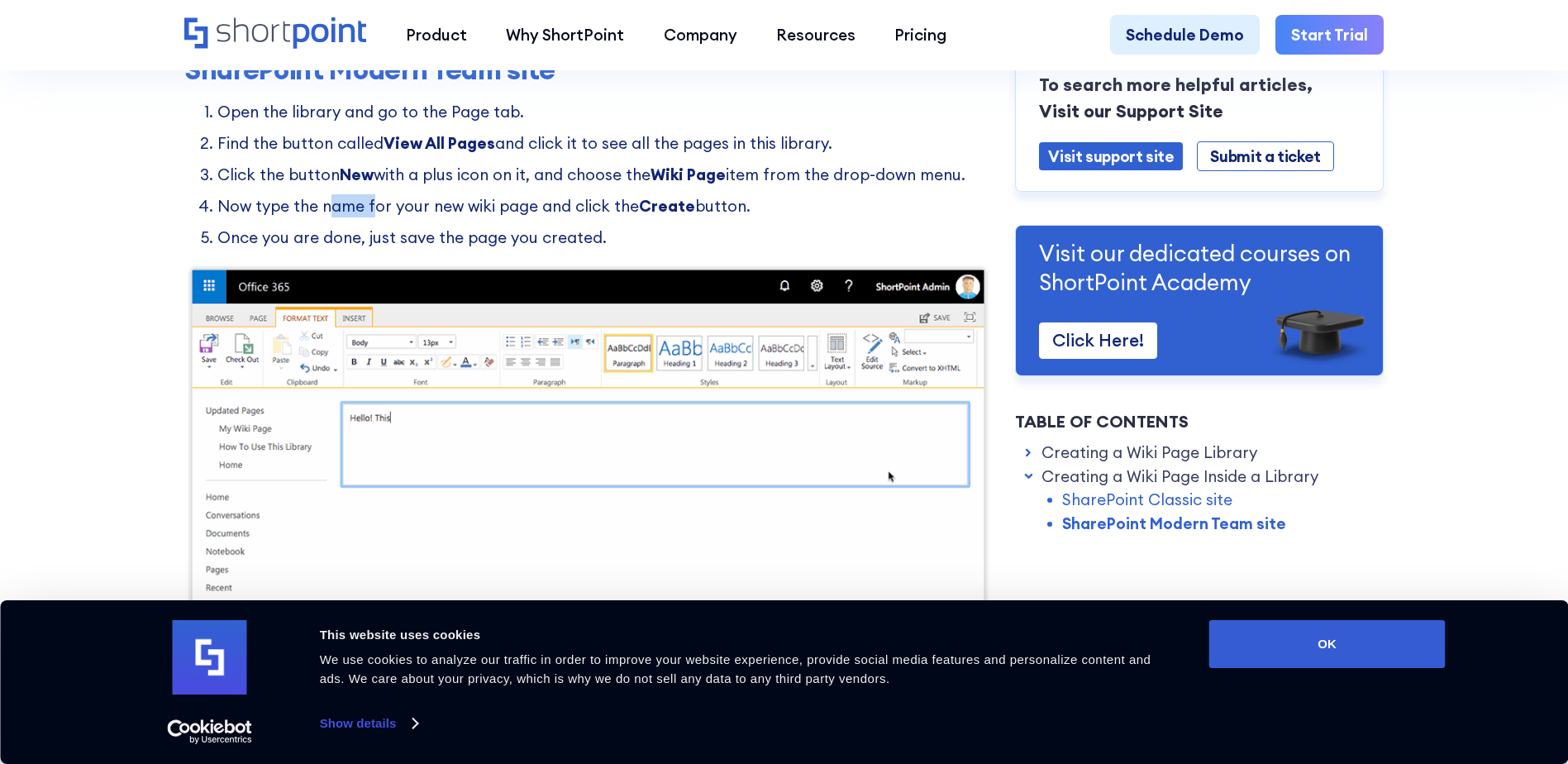
click at [353, 218] on li "Now type the name for your new wiki page and click the Create button." at bounding box center [604, 205] width 774 height 23
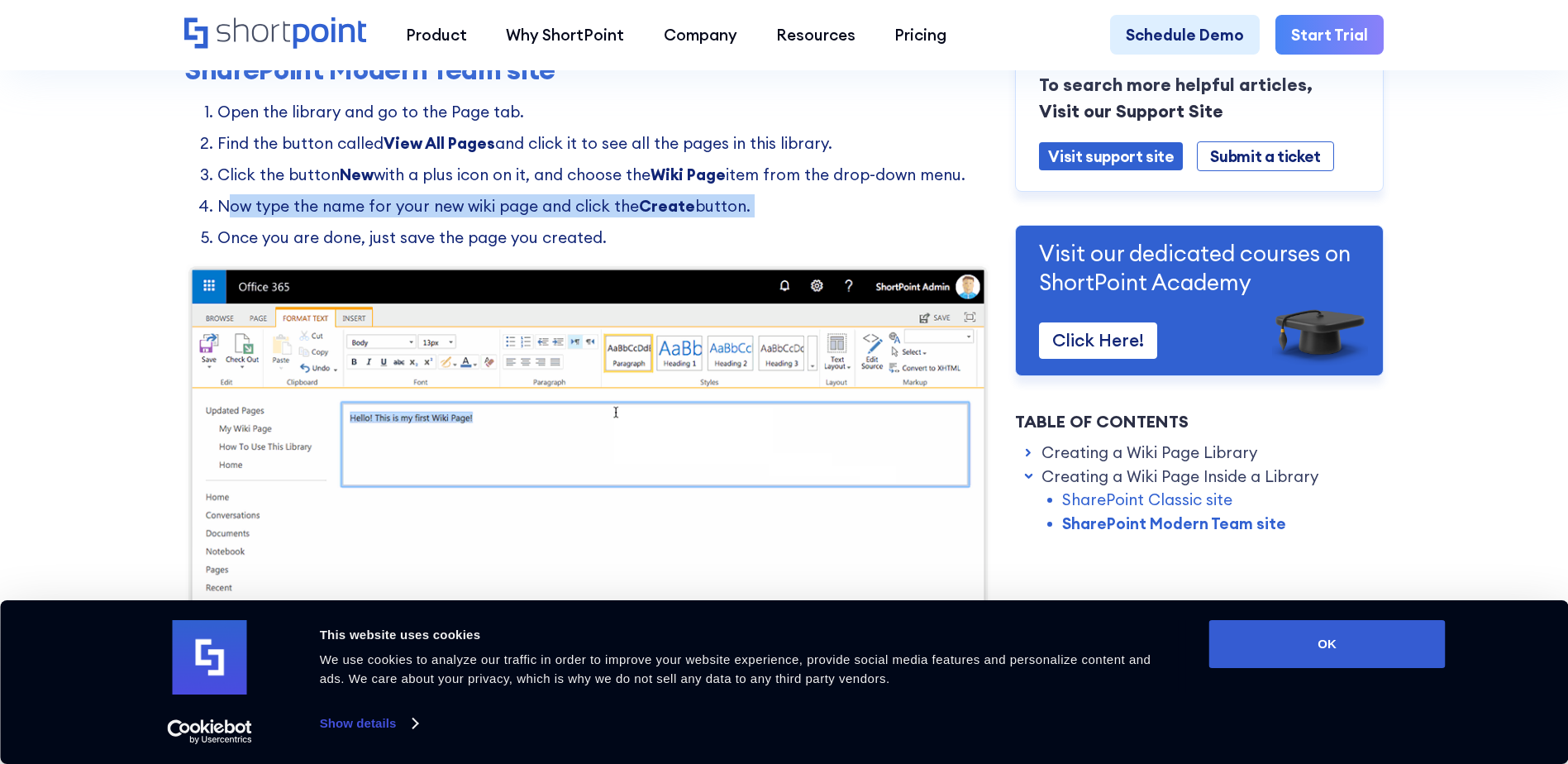
click at [353, 218] on li "Now type the name for your new wiki page and click the Create button." at bounding box center [604, 205] width 774 height 23
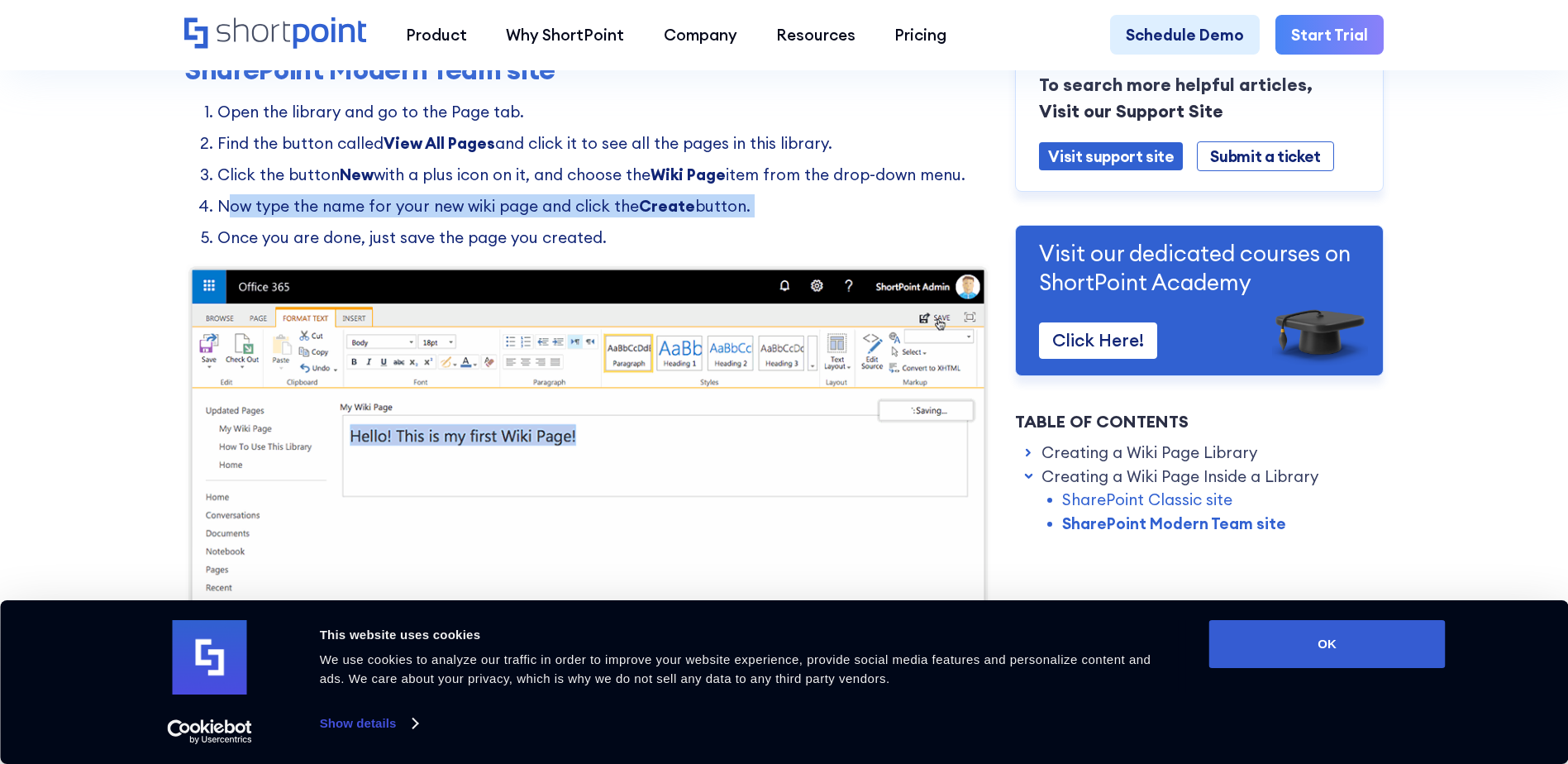
click at [352, 218] on li "Now type the name for your new wiki page and click the Create button." at bounding box center [604, 205] width 774 height 23
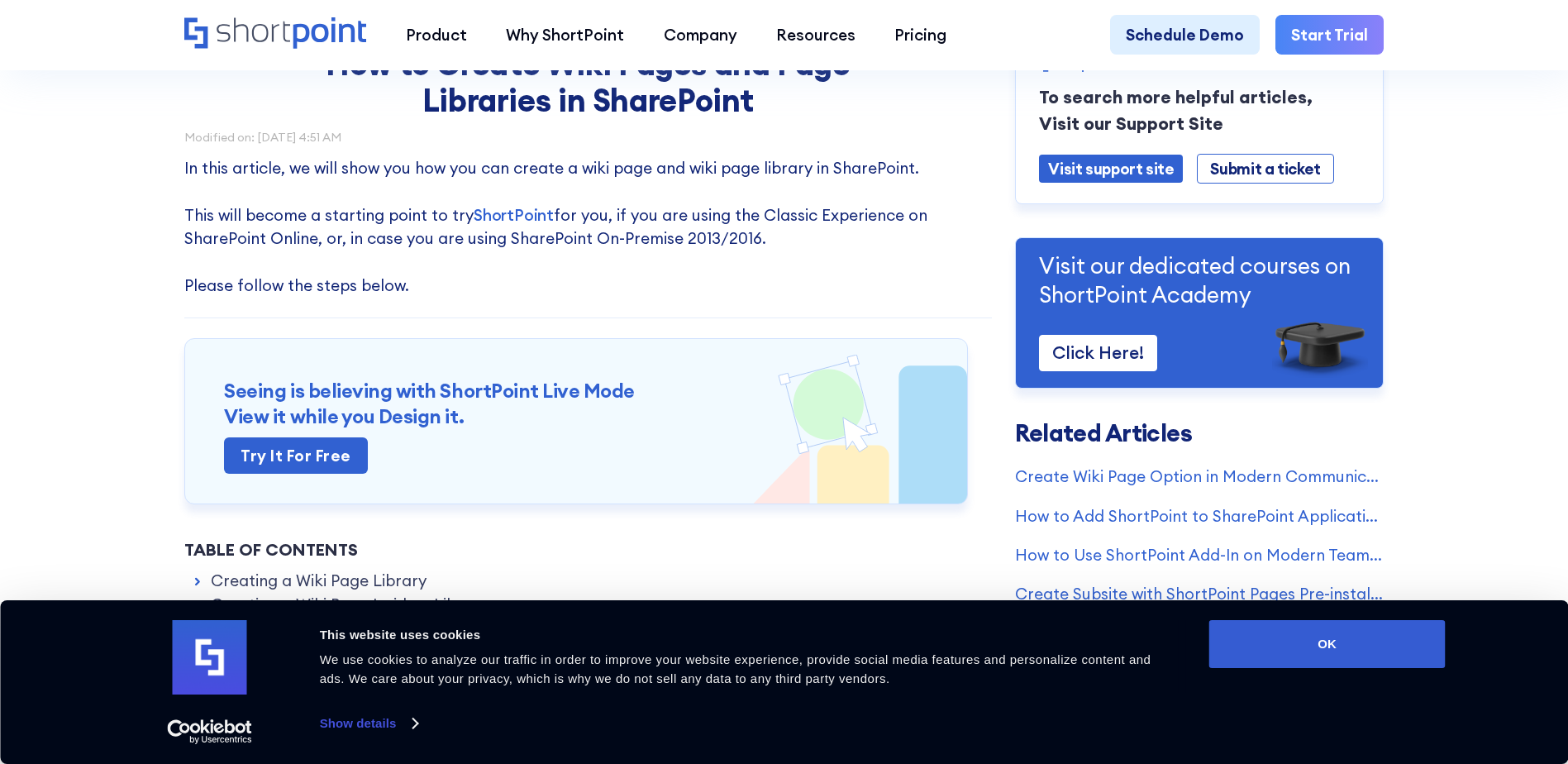
scroll to position [83, 0]
